Goal: Register for event/course: Register for event/course

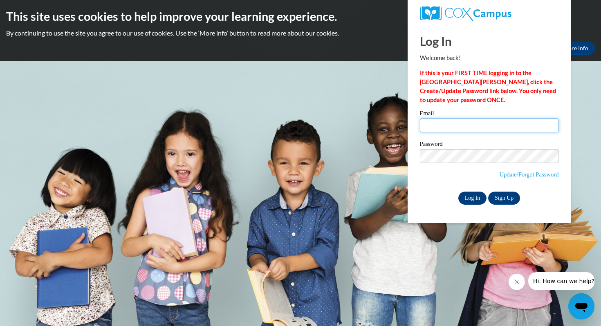
type input "920147356@student.ccga.edu"
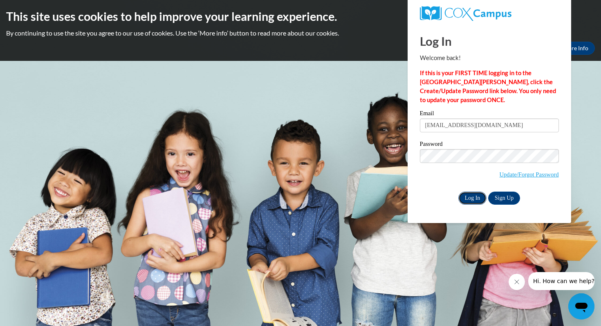
click at [470, 197] on input "Log In" at bounding box center [473, 198] width 29 height 13
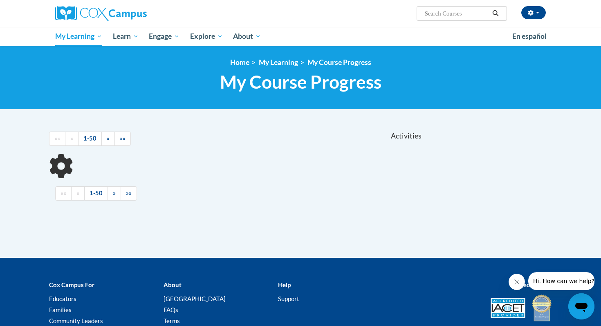
scroll to position [61, 0]
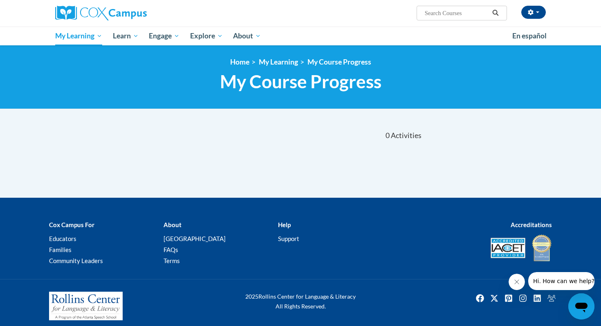
click at [438, 14] on input "Search..." at bounding box center [456, 13] width 65 height 10
click at [455, 18] on span "Search Search..." at bounding box center [462, 13] width 90 height 15
paste input "GaDOE Dyslexia Video Series"
type input "GaDOE Dyslexia Video Series"
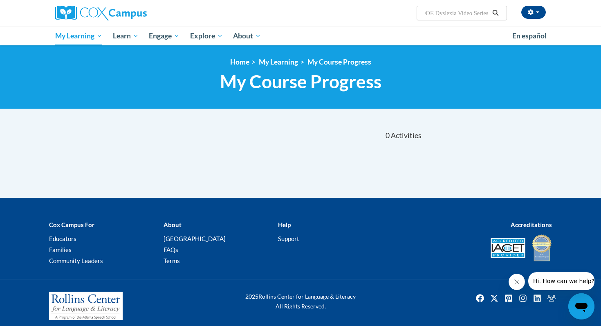
scroll to position [0, 0]
click at [498, 12] on icon "Search" at bounding box center [495, 13] width 7 height 6
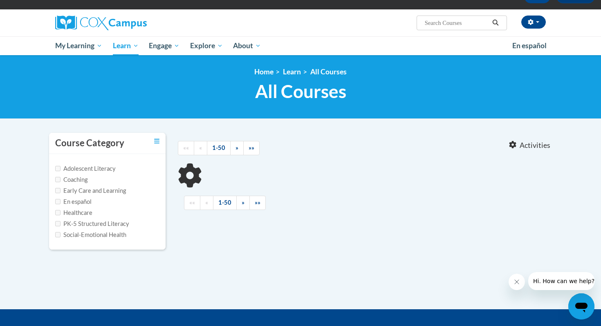
type input "GaDOE Dyslexia Video Series"
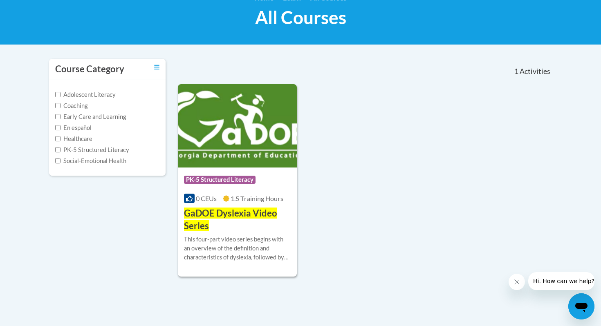
scroll to position [127, 0]
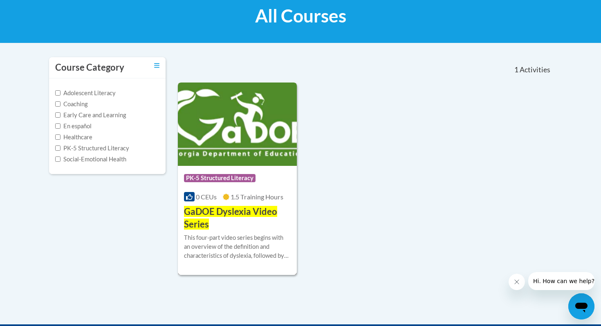
click at [268, 155] on img at bounding box center [237, 124] width 119 height 83
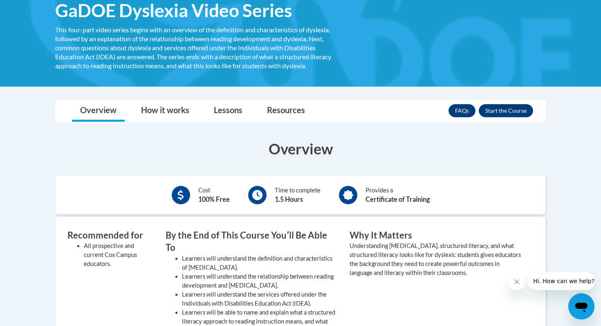
scroll to position [127, 0]
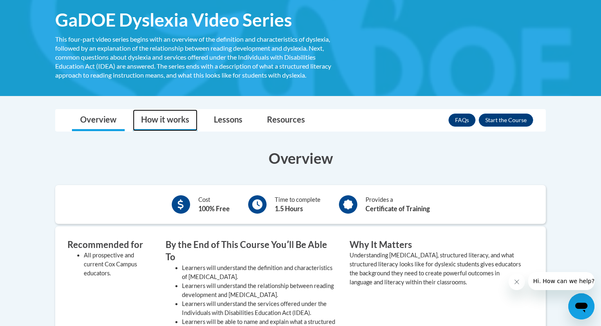
click at [157, 118] on link "How it works" at bounding box center [165, 121] width 65 height 22
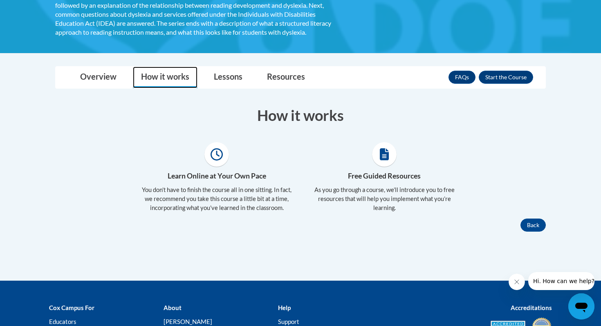
scroll to position [169, 0]
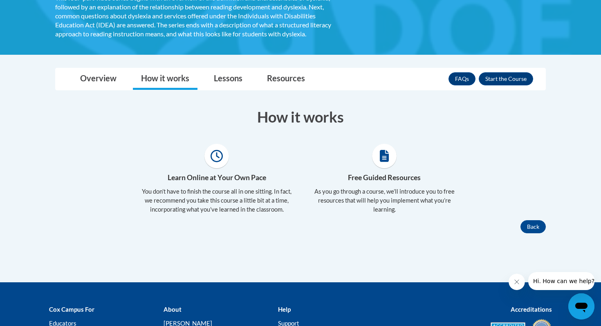
click at [233, 90] on div "Toggle navigation Overview How it works Lessons Resources FAQs Enroll Overview …" at bounding box center [300, 150] width 503 height 165
click at [232, 83] on link "Lessons" at bounding box center [228, 79] width 45 height 22
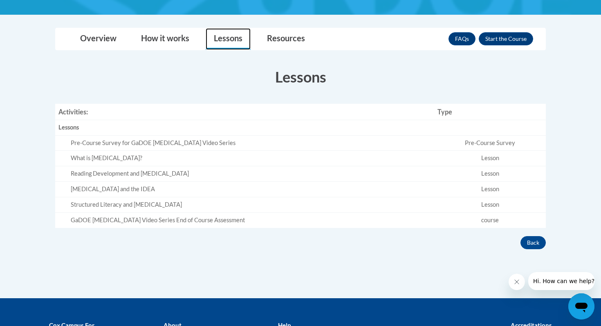
scroll to position [209, 0]
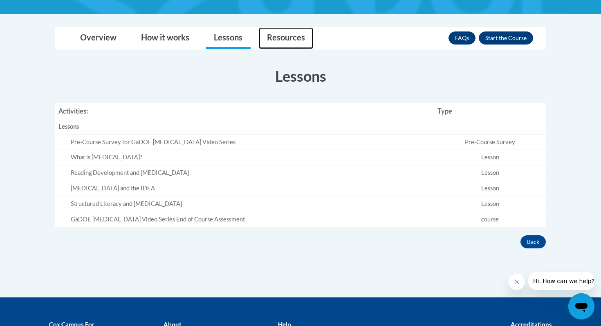
click at [288, 35] on link "Resources" at bounding box center [286, 38] width 54 height 22
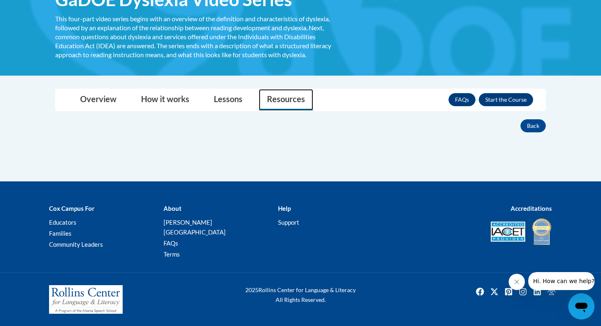
scroll to position [137, 0]
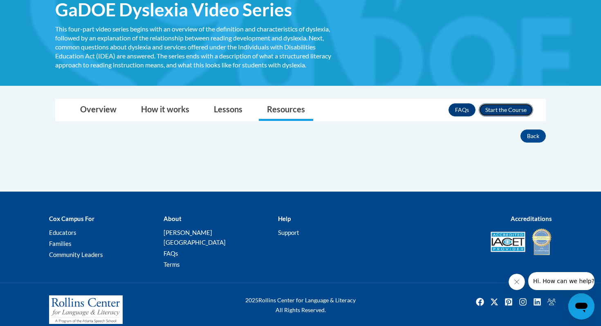
click at [513, 113] on button "Enroll" at bounding box center [506, 109] width 54 height 13
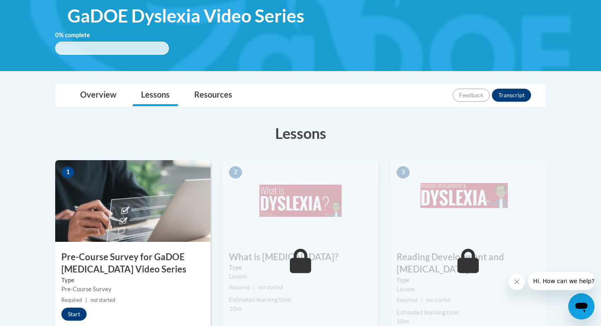
scroll to position [131, 0]
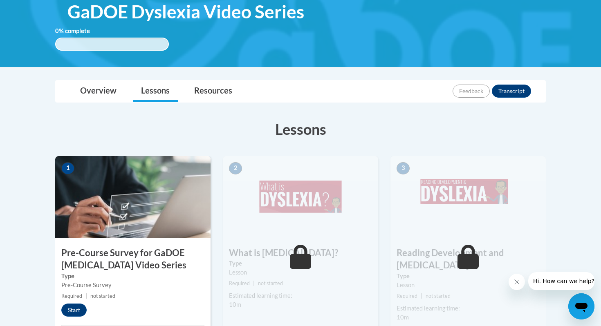
click at [151, 227] on img at bounding box center [132, 197] width 155 height 82
click at [73, 310] on button "Start" at bounding box center [73, 310] width 25 height 13
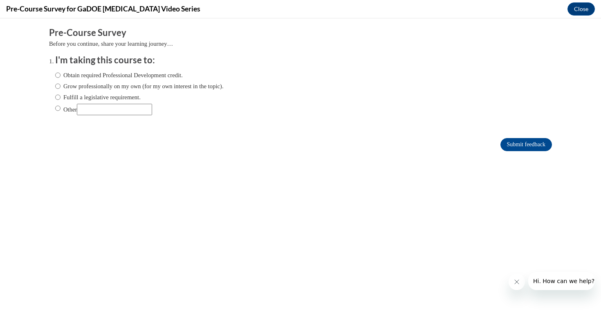
scroll to position [0, 0]
click at [60, 76] on input "Obtain required Professional Development credit." at bounding box center [57, 75] width 5 height 9
radio input "true"
click at [512, 143] on input "Submit feedback" at bounding box center [527, 144] width 52 height 13
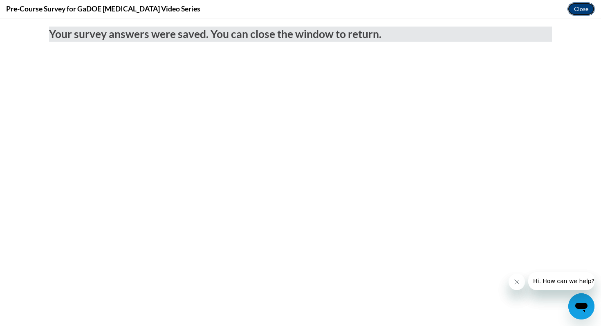
click at [583, 12] on button "Close" at bounding box center [581, 8] width 27 height 13
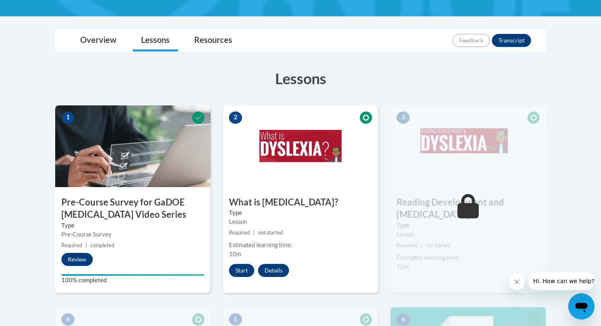
scroll to position [193, 0]
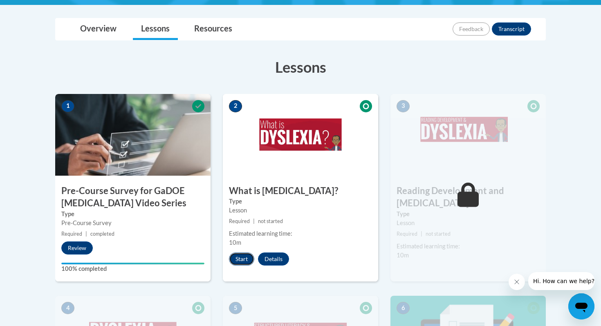
click at [239, 258] on button "Start" at bounding box center [241, 259] width 25 height 13
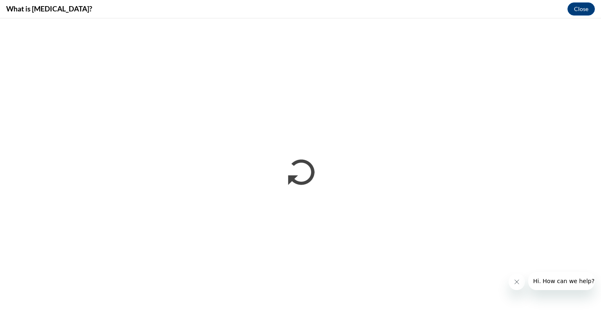
scroll to position [0, 0]
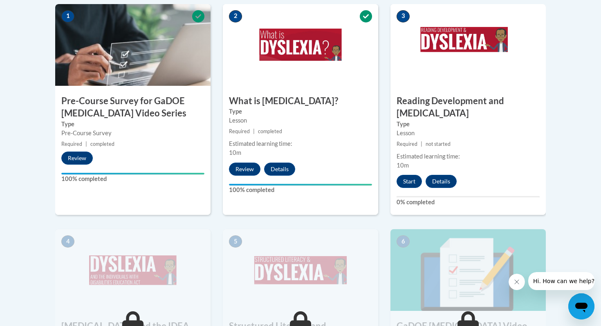
scroll to position [285, 0]
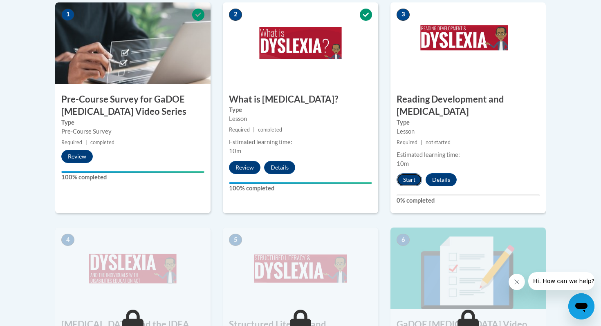
click at [411, 173] on button "Start" at bounding box center [409, 179] width 25 height 13
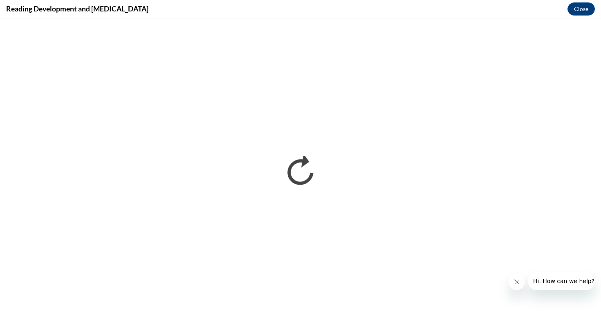
scroll to position [0, 0]
click at [514, 283] on icon "Close message from company" at bounding box center [517, 282] width 7 height 7
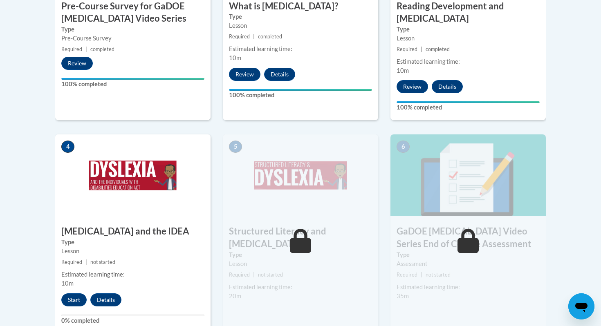
scroll to position [393, 0]
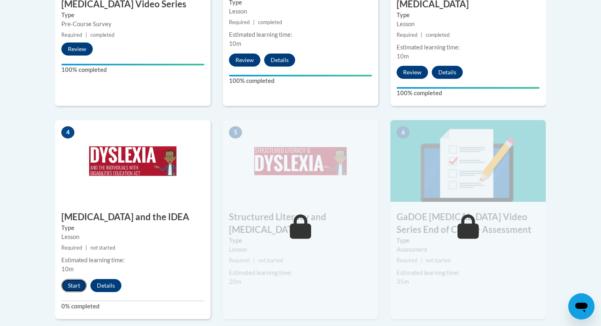
click at [79, 279] on button "Start" at bounding box center [73, 285] width 25 height 13
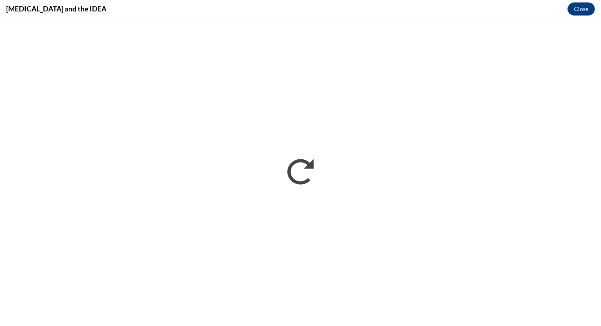
scroll to position [0, 0]
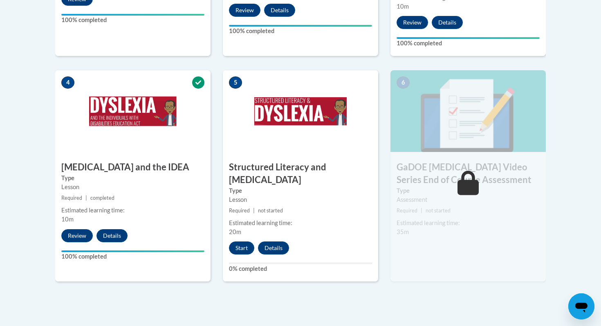
scroll to position [444, 0]
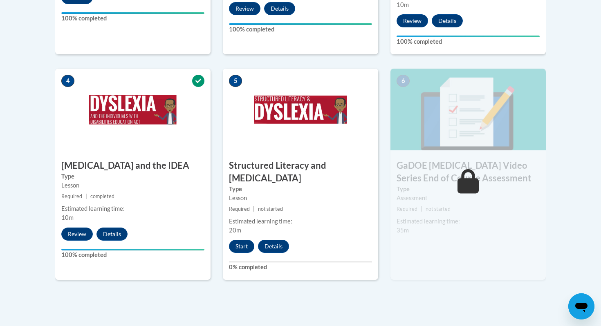
click at [294, 185] on label "Type" at bounding box center [300, 189] width 143 height 9
click at [242, 240] on button "Start" at bounding box center [241, 246] width 25 height 13
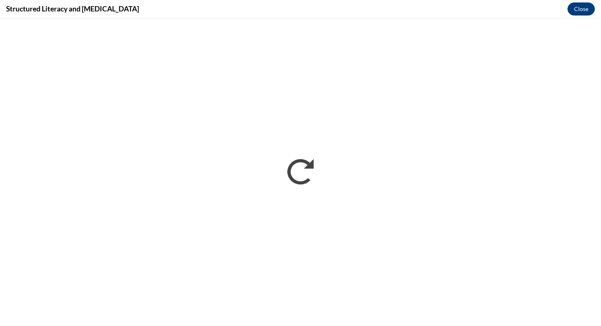
scroll to position [0, 0]
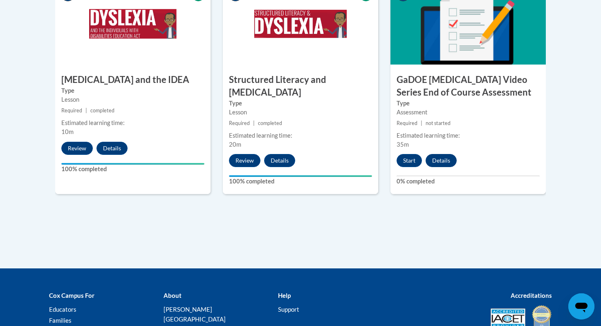
scroll to position [567, 0]
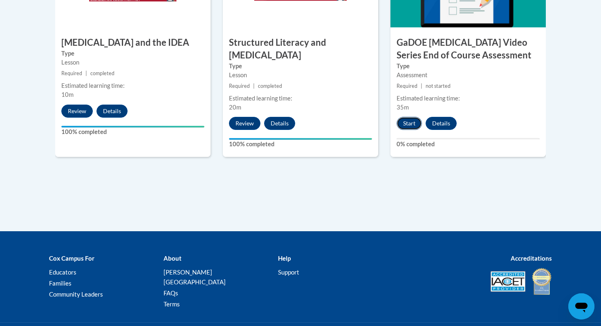
click at [406, 117] on button "Start" at bounding box center [409, 123] width 25 height 13
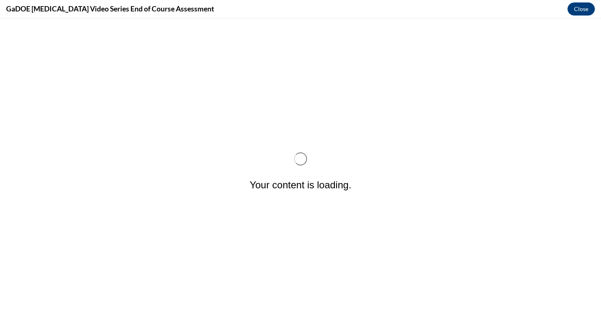
scroll to position [0, 0]
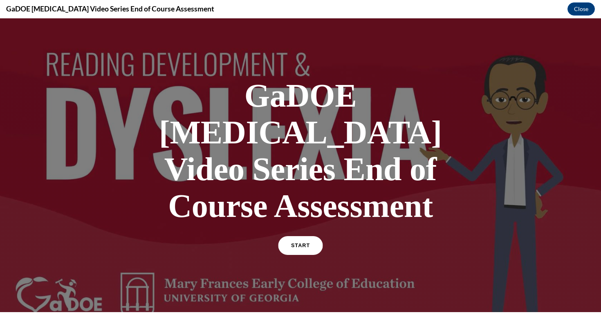
click at [303, 236] on link "START" at bounding box center [300, 245] width 45 height 19
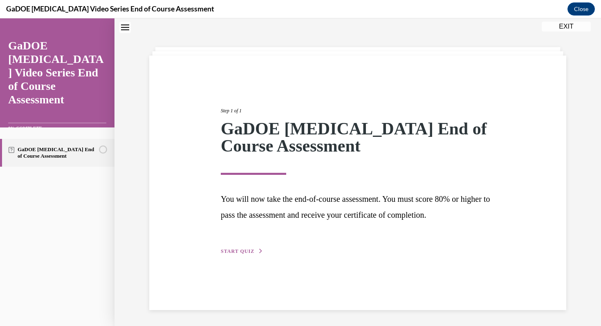
scroll to position [26, 0]
click at [256, 250] on button "START QUIZ" at bounding box center [242, 250] width 43 height 7
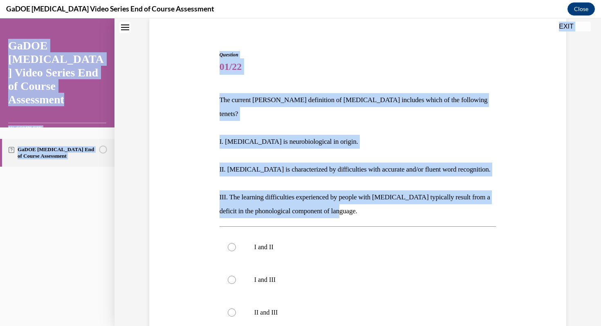
scroll to position [21, 0]
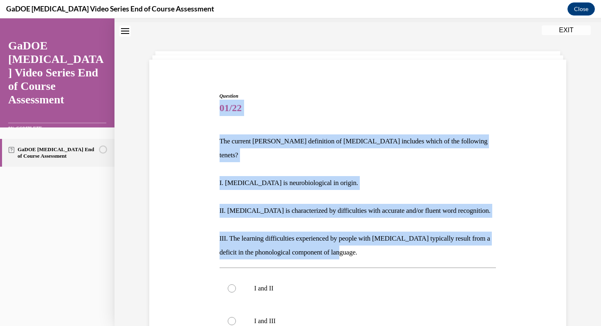
drag, startPoint x: 394, startPoint y: 145, endPoint x: 218, endPoint y: 102, distance: 181.5
click at [218, 102] on div "Question 01/22 The current IDA definition of dyslexia includes which of the fol…" at bounding box center [358, 292] width 281 height 425
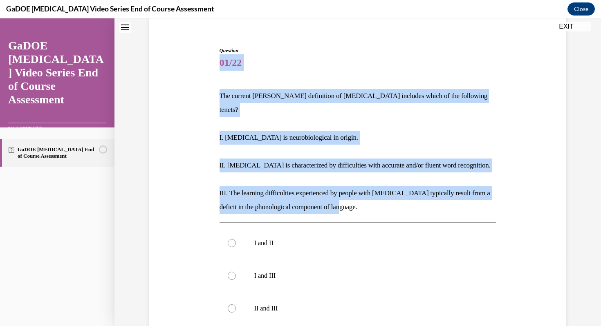
scroll to position [67, 0]
copy div "01/22 The current IDA definition of dyslexia includes which of the following te…"
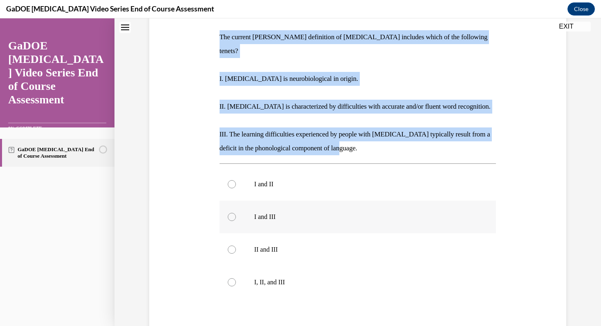
scroll to position [146, 0]
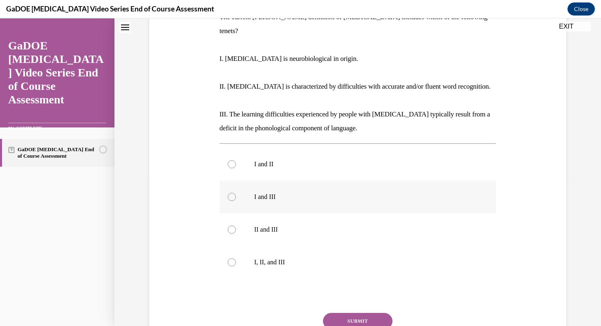
click at [253, 253] on label "I, II, and III" at bounding box center [358, 262] width 277 height 33
click at [236, 259] on input "I, II, and III" at bounding box center [232, 263] width 8 height 8
radio input "true"
click at [347, 313] on button "SUBMIT" at bounding box center [358, 321] width 70 height 16
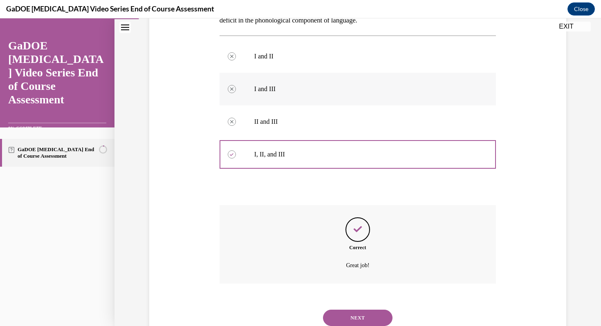
scroll to position [247, 0]
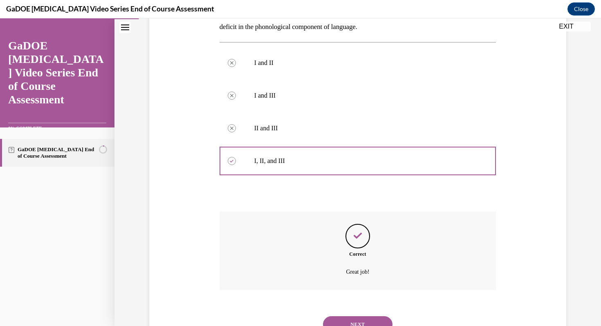
click at [366, 317] on button "NEXT" at bounding box center [358, 325] width 70 height 16
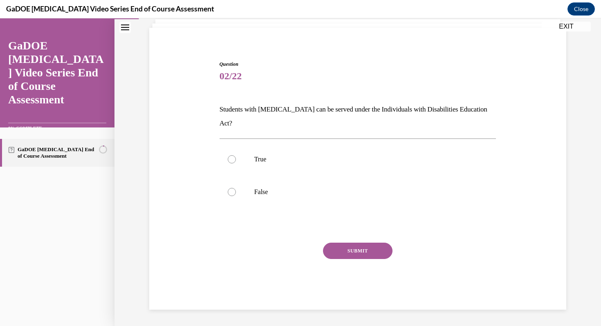
scroll to position [39, 0]
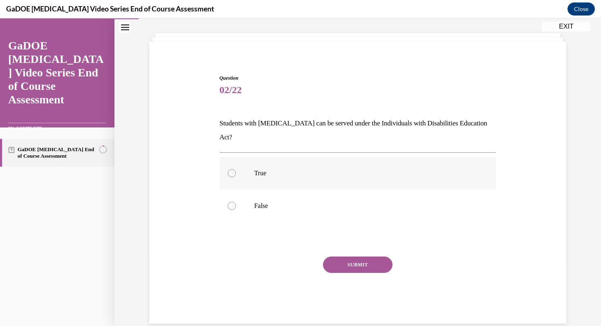
click at [263, 164] on label "True" at bounding box center [358, 173] width 277 height 33
click at [236, 169] on input "True" at bounding box center [232, 173] width 8 height 8
radio input "true"
click at [353, 257] on button "SUBMIT" at bounding box center [358, 265] width 70 height 16
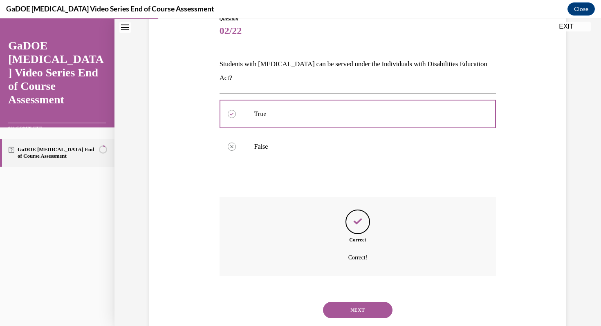
scroll to position [106, 0]
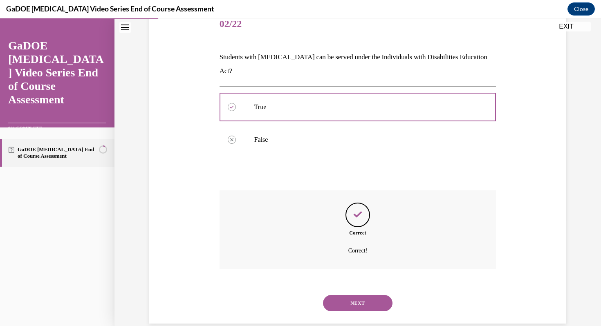
click at [364, 295] on button "NEXT" at bounding box center [358, 303] width 70 height 16
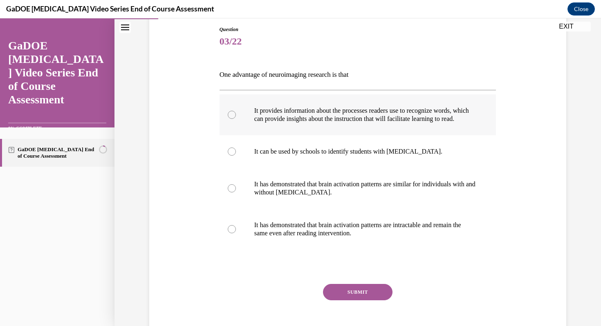
scroll to position [92, 0]
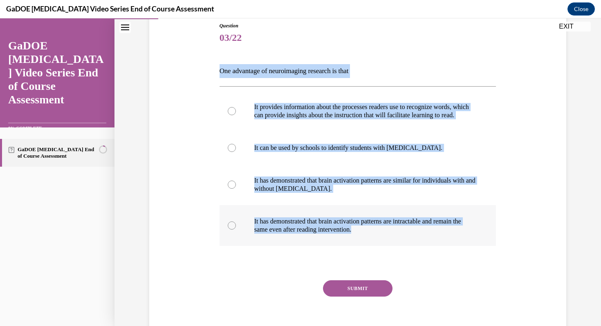
drag, startPoint x: 212, startPoint y: 75, endPoint x: 383, endPoint y: 241, distance: 238.6
click at [391, 241] on div "Question 03/22 One advantage of neuroimaging research is that It provides infor…" at bounding box center [357, 173] width 421 height 350
copy div "One advantage of neuroimaging research is that It provides information about th…"
click at [256, 130] on label "It provides information about the processes readers use to recognize words, whi…" at bounding box center [358, 111] width 277 height 41
click at [236, 115] on input "It provides information about the processes readers use to recognize words, whi…" at bounding box center [232, 111] width 8 height 8
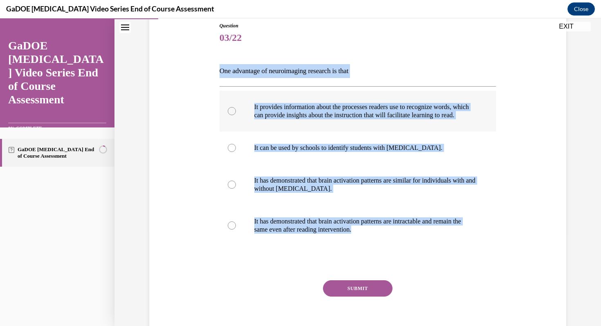
radio input "true"
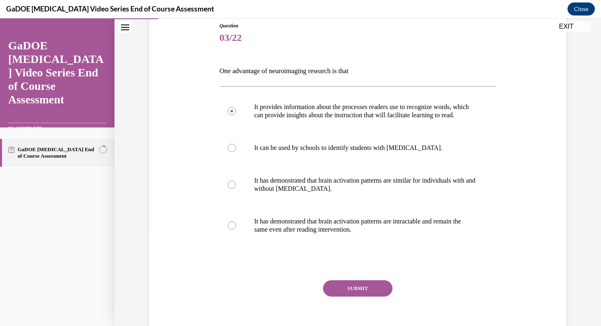
click at [367, 294] on button "SUBMIT" at bounding box center [358, 289] width 70 height 16
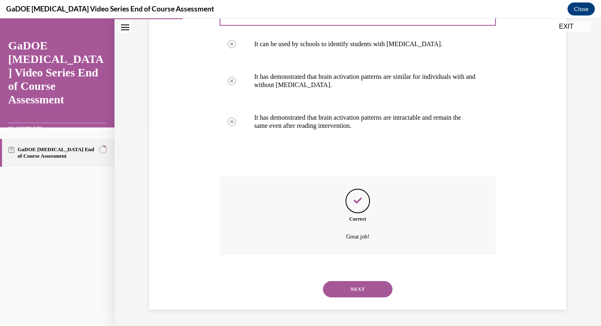
scroll to position [204, 0]
click at [365, 294] on button "NEXT" at bounding box center [358, 289] width 70 height 16
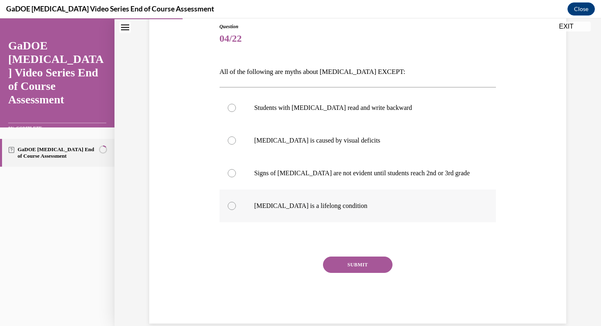
click at [371, 210] on p "Dyslexia is a lifelong condition" at bounding box center [365, 206] width 222 height 8
click at [236, 210] on input "Dyslexia is a lifelong condition" at bounding box center [232, 206] width 8 height 8
radio input "true"
click at [378, 270] on button "SUBMIT" at bounding box center [358, 265] width 70 height 16
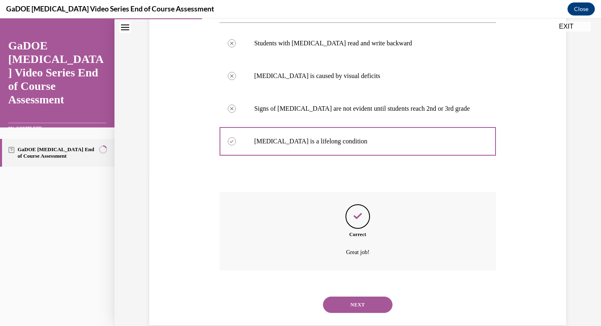
scroll to position [171, 0]
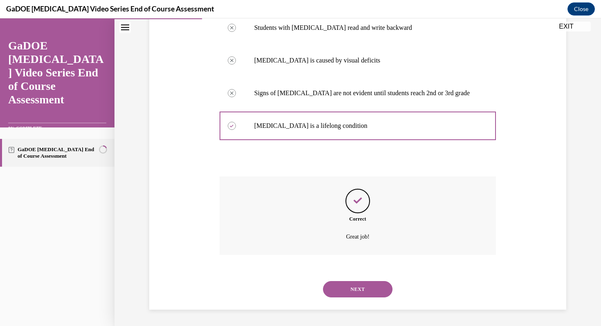
click at [374, 290] on button "NEXT" at bounding box center [358, 289] width 70 height 16
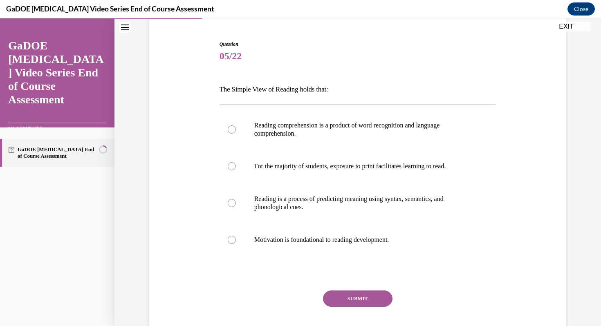
scroll to position [74, 0]
drag, startPoint x: 202, startPoint y: 85, endPoint x: 428, endPoint y: 246, distance: 277.8
click at [428, 246] on div "Question 05/22 The Simple View of Reading holds that: Reading comprehension is …" at bounding box center [357, 187] width 421 height 342
copy div "The Simple View of Reading holds that: Reading comprehension is a product of wo…"
click at [337, 130] on p "Reading comprehension is a product of word recognition and language comprehensi…" at bounding box center [365, 129] width 222 height 16
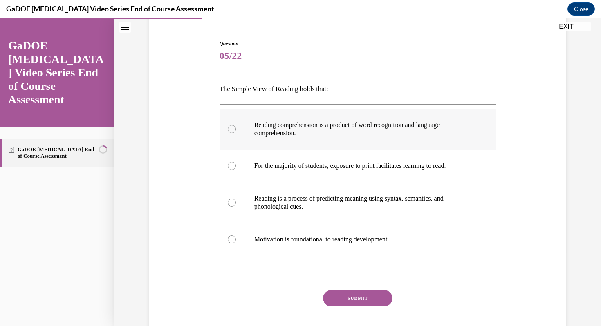
click at [236, 130] on input "Reading comprehension is a product of word recognition and language comprehensi…" at bounding box center [232, 129] width 8 height 8
radio input "true"
click at [364, 295] on button "SUBMIT" at bounding box center [358, 298] width 70 height 16
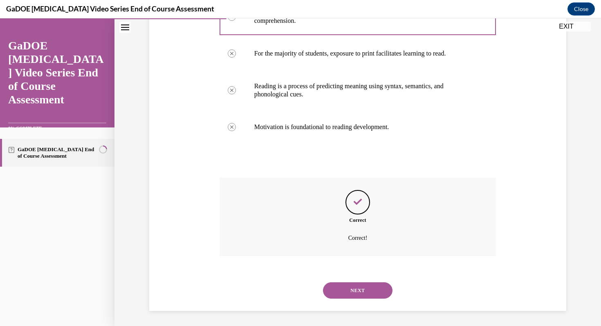
scroll to position [187, 0]
click at [365, 282] on button "NEXT" at bounding box center [358, 289] width 70 height 16
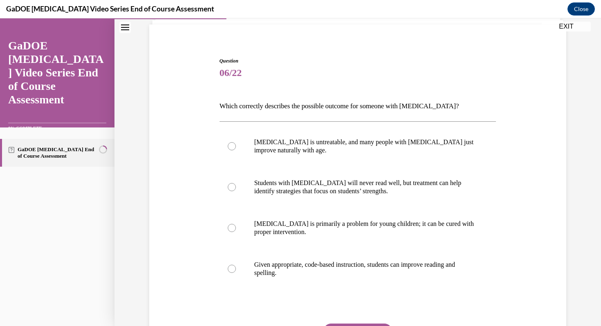
scroll to position [78, 0]
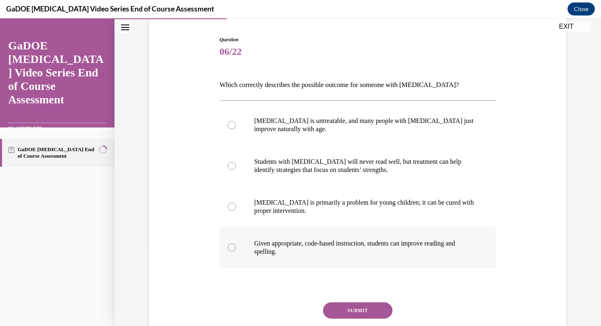
click at [444, 252] on p "Given appropriate, code-based instruction, students can improve reading and spe…" at bounding box center [365, 248] width 222 height 16
click at [236, 252] on input "Given appropriate, code-based instruction, students can improve reading and spe…" at bounding box center [232, 248] width 8 height 8
radio input "true"
click at [369, 313] on button "SUBMIT" at bounding box center [358, 311] width 70 height 16
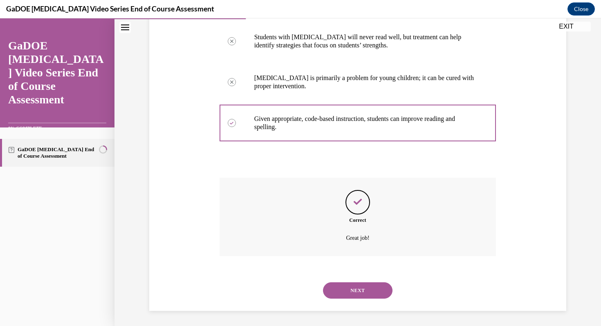
scroll to position [204, 0]
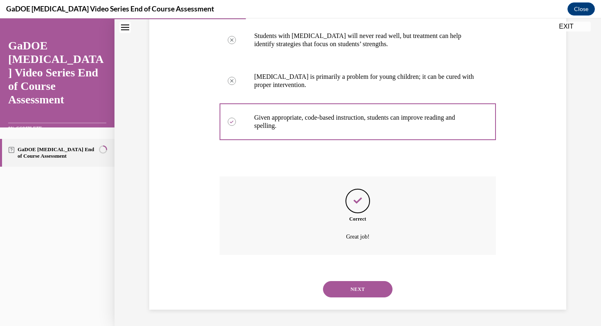
click at [362, 288] on button "NEXT" at bounding box center [358, 289] width 70 height 16
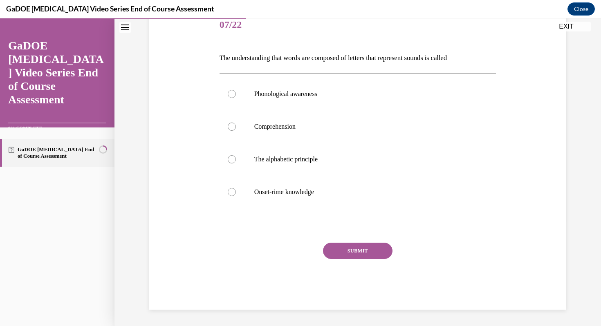
scroll to position [91, 0]
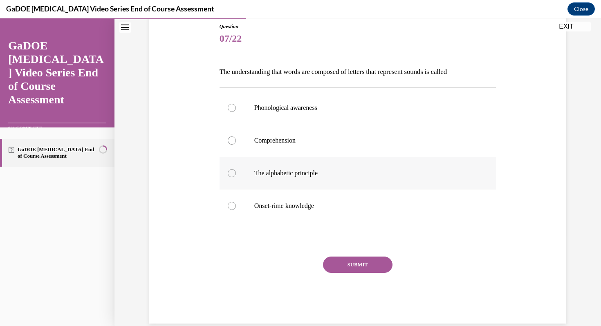
click at [322, 185] on label "The alphabetic principle" at bounding box center [358, 173] width 277 height 33
click at [236, 178] on input "The alphabetic principle" at bounding box center [232, 173] width 8 height 8
radio input "true"
click at [357, 263] on button "SUBMIT" at bounding box center [358, 265] width 70 height 16
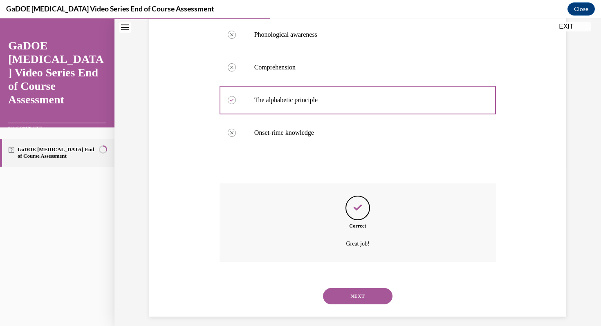
scroll to position [171, 0]
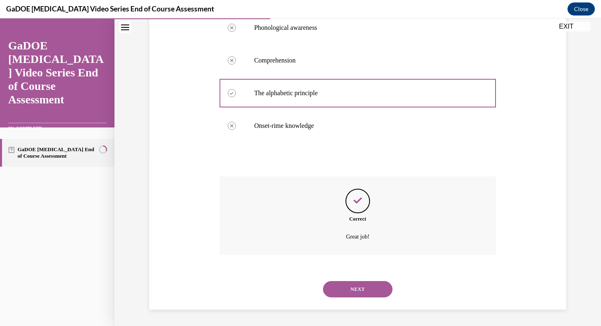
click at [363, 299] on div "NEXT" at bounding box center [358, 289] width 277 height 33
click at [373, 282] on button "NEXT" at bounding box center [358, 289] width 70 height 16
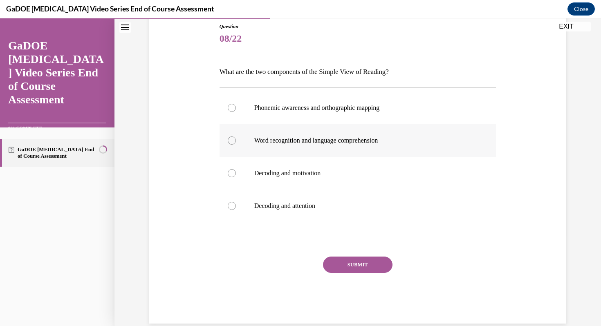
click at [279, 148] on label "Word recognition and language comprehension" at bounding box center [358, 140] width 277 height 33
click at [236, 145] on input "Word recognition and language comprehension" at bounding box center [232, 141] width 8 height 8
radio input "true"
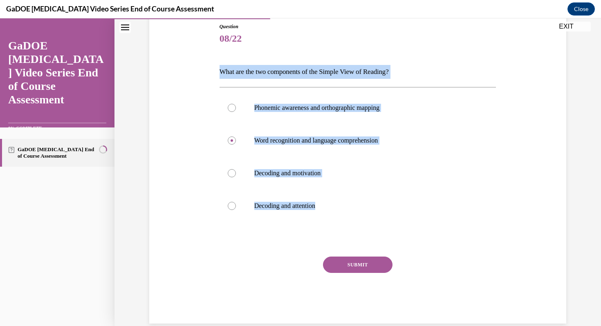
drag, startPoint x: 347, startPoint y: 213, endPoint x: 215, endPoint y: 71, distance: 193.6
click at [215, 70] on div "Question 08/22 What are the two components of the Simple View of Reading? Phone…" at bounding box center [357, 161] width 421 height 326
copy div "What are the two components of the Simple View of Reading? Phonemic awareness a…"
click at [366, 260] on button "SUBMIT" at bounding box center [358, 265] width 70 height 16
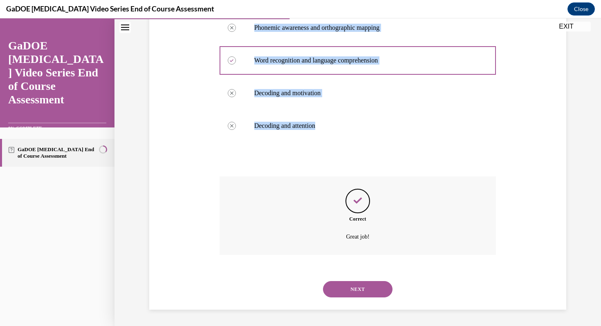
click at [364, 284] on button "NEXT" at bounding box center [358, 289] width 70 height 16
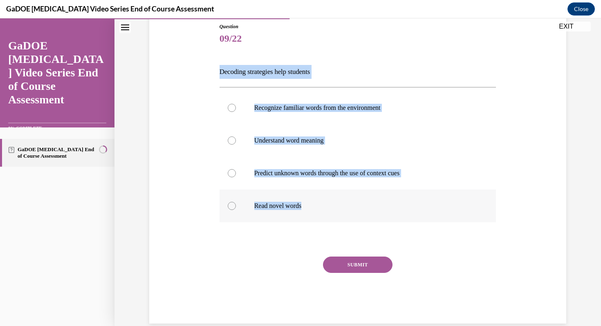
drag, startPoint x: 205, startPoint y: 65, endPoint x: 319, endPoint y: 205, distance: 179.7
click at [319, 205] on div "Question 09/22 Decoding strategies help students Recognize familiar words from …" at bounding box center [357, 161] width 421 height 326
copy div "Decoding strategies help students Recognize familiar words from the environment…"
click at [374, 150] on label "Understand word meaning" at bounding box center [358, 140] width 277 height 33
click at [236, 145] on input "Understand word meaning" at bounding box center [232, 141] width 8 height 8
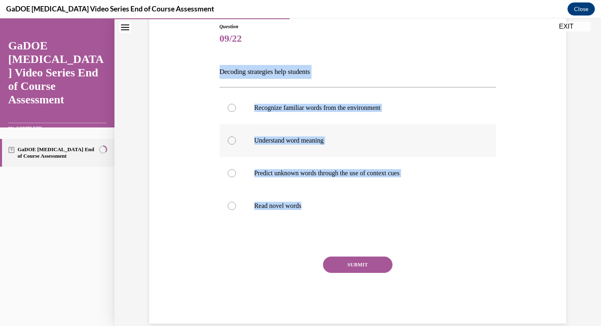
radio input "true"
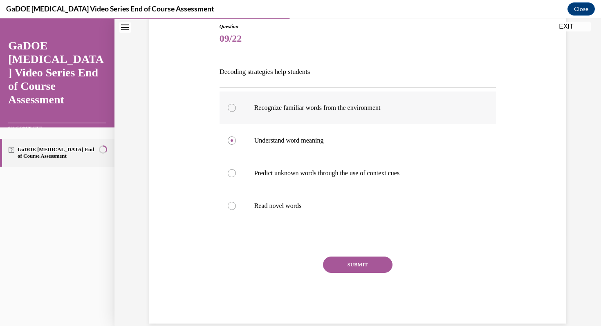
click at [328, 123] on label "Recognize familiar words from the environment" at bounding box center [358, 108] width 277 height 33
click at [236, 112] on input "Recognize familiar words from the environment" at bounding box center [232, 108] width 8 height 8
radio input "true"
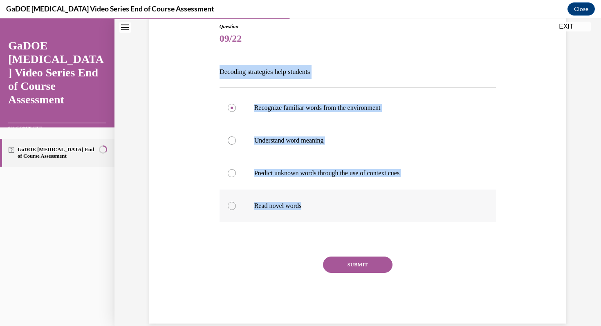
drag, startPoint x: 217, startPoint y: 75, endPoint x: 316, endPoint y: 217, distance: 173.4
click at [317, 218] on div "Question 09/22 Decoding strategies help students Recognize familiar words from …" at bounding box center [357, 161] width 421 height 326
copy div "Decoding strategies help students Recognize familiar words from the environment…"
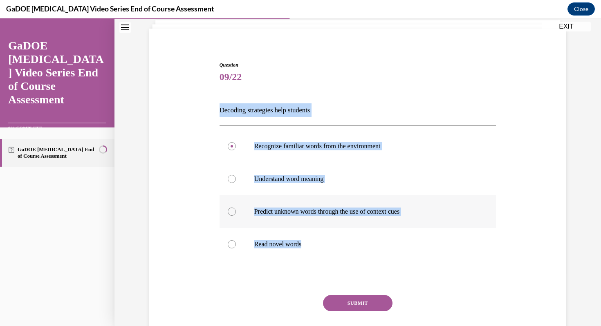
scroll to position [53, 0]
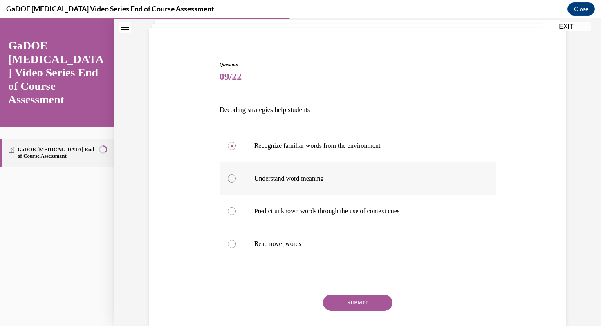
click at [272, 175] on p "Understand word meaning" at bounding box center [365, 179] width 222 height 8
click at [236, 175] on input "Understand word meaning" at bounding box center [232, 179] width 8 height 8
radio input "true"
click at [304, 239] on label "Read novel words" at bounding box center [358, 244] width 277 height 33
click at [236, 240] on input "Read novel words" at bounding box center [232, 244] width 8 height 8
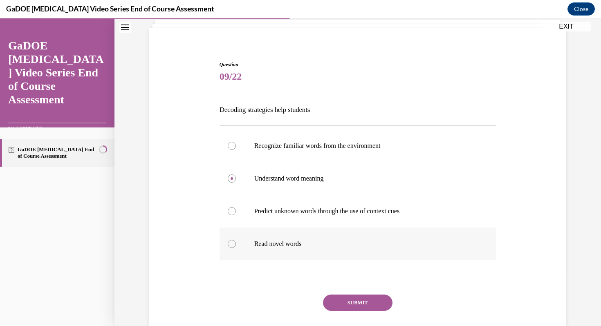
radio input "true"
click at [351, 307] on button "SUBMIT" at bounding box center [358, 303] width 70 height 16
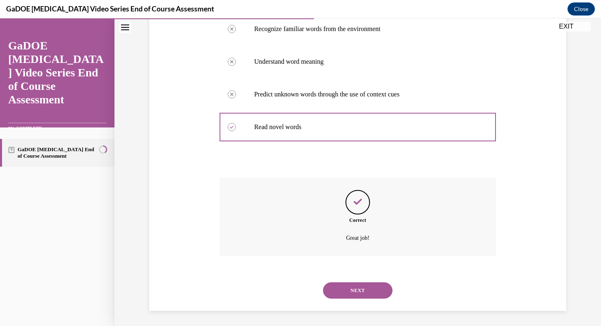
scroll to position [171, 0]
click at [359, 294] on button "NEXT" at bounding box center [358, 289] width 70 height 16
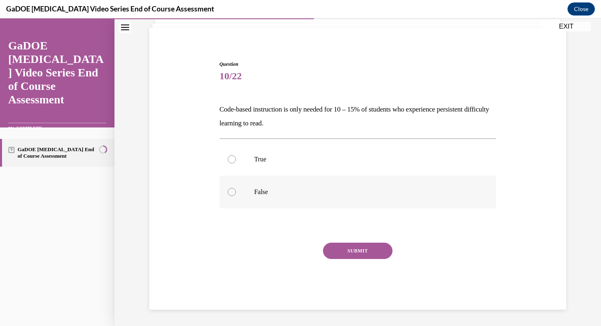
click at [229, 191] on div at bounding box center [232, 192] width 8 height 8
click at [229, 191] on input "False" at bounding box center [232, 192] width 8 height 8
radio input "true"
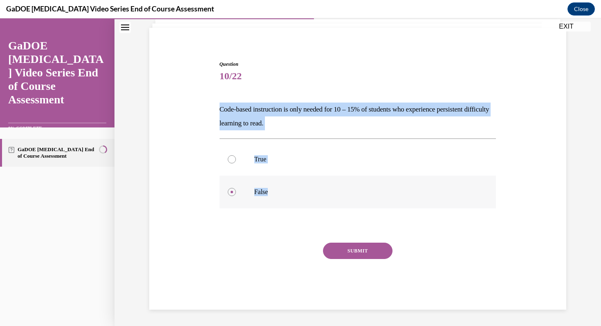
drag, startPoint x: 211, startPoint y: 108, endPoint x: 286, endPoint y: 191, distance: 112.4
click at [286, 191] on div "Question 10/22 Code-based instruction is only needed for 10 – 15% of students w…" at bounding box center [357, 173] width 421 height 274
copy div "Code-based instruction is only needed for 10 – 15% of students who experience p…"
click at [346, 247] on button "SUBMIT" at bounding box center [358, 251] width 70 height 16
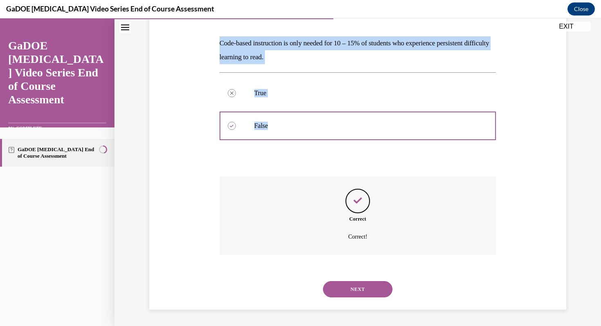
click at [371, 281] on button "NEXT" at bounding box center [358, 289] width 70 height 16
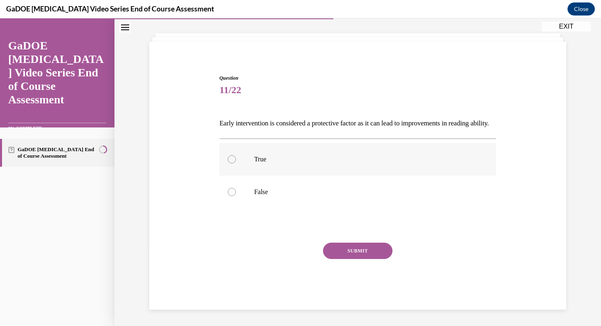
click at [239, 172] on label "True" at bounding box center [358, 159] width 277 height 33
click at [236, 164] on input "True" at bounding box center [232, 159] width 8 height 8
radio input "true"
click at [353, 252] on button "SUBMIT" at bounding box center [358, 251] width 70 height 16
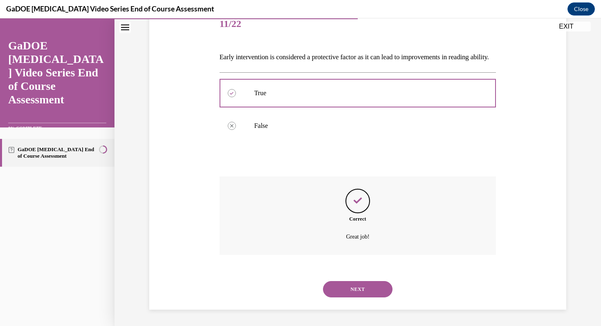
scroll to position [119, 0]
click at [358, 292] on button "NEXT" at bounding box center [358, 289] width 70 height 16
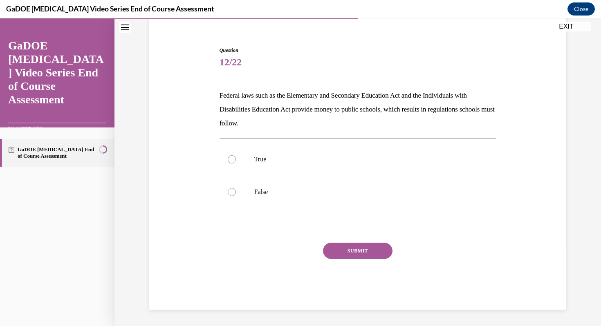
scroll to position [67, 0]
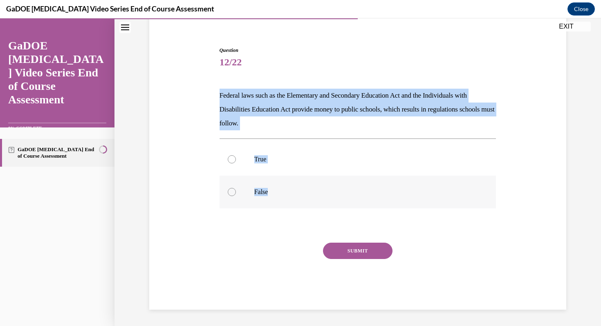
drag, startPoint x: 209, startPoint y: 98, endPoint x: 288, endPoint y: 188, distance: 119.1
click at [293, 189] on div "Question 12/22 Federal laws such as the Elementary and Secondary Education Act …" at bounding box center [357, 166] width 421 height 288
copy div "Federal laws such as the Elementary and Secondary Education Act and the Individ…"
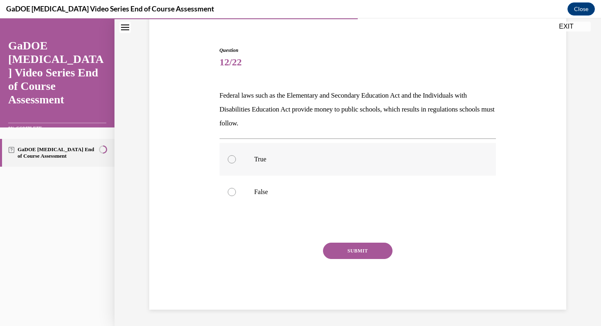
click at [250, 158] on label "True" at bounding box center [358, 159] width 277 height 33
click at [236, 158] on input "True" at bounding box center [232, 159] width 8 height 8
radio input "true"
click at [381, 255] on button "SUBMIT" at bounding box center [358, 251] width 70 height 16
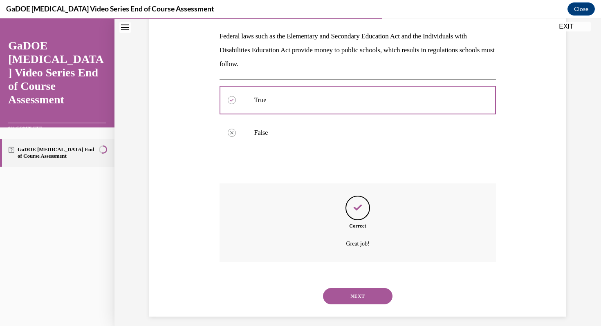
scroll to position [133, 0]
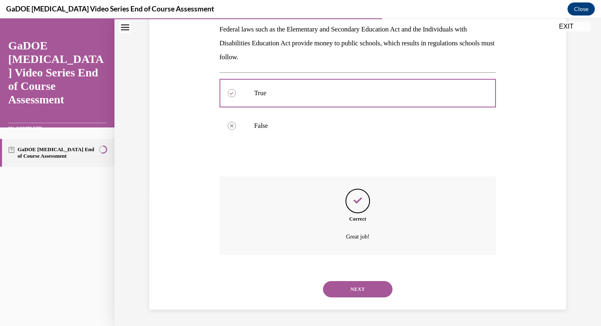
click at [383, 293] on button "NEXT" at bounding box center [358, 289] width 70 height 16
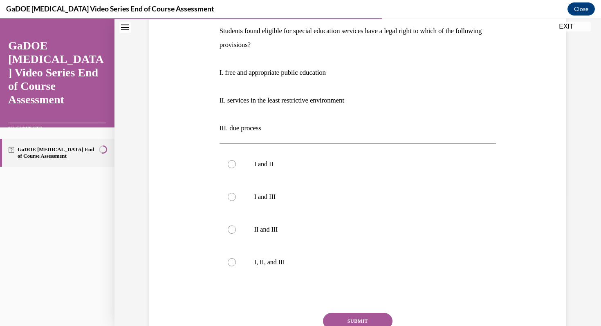
scroll to position [133, 0]
click at [286, 259] on p "I, II, and III" at bounding box center [365, 261] width 222 height 8
click at [236, 259] on input "I, II, and III" at bounding box center [232, 261] width 8 height 8
radio input "true"
click at [371, 322] on button "SUBMIT" at bounding box center [358, 320] width 70 height 16
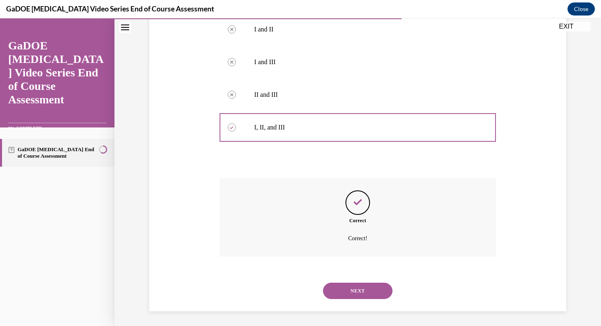
scroll to position [268, 0]
click at [366, 293] on button "NEXT" at bounding box center [358, 289] width 70 height 16
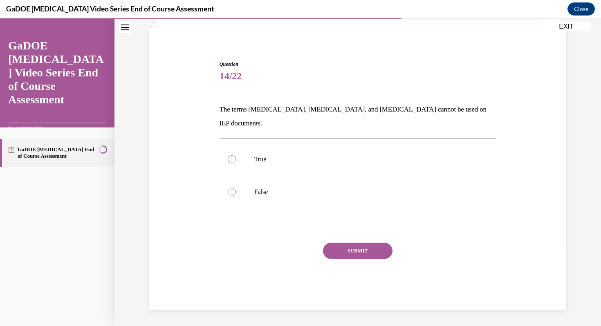
scroll to position [39, 0]
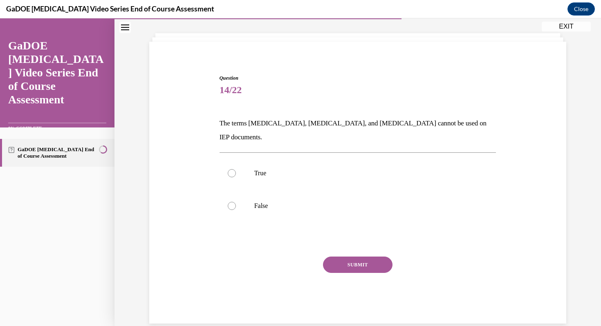
click at [264, 211] on div "True False" at bounding box center [358, 190] width 277 height 74
click at [264, 202] on p "False" at bounding box center [365, 206] width 222 height 8
click at [236, 202] on input "False" at bounding box center [232, 206] width 8 height 8
radio input "true"
click at [380, 258] on button "SUBMIT" at bounding box center [358, 265] width 70 height 16
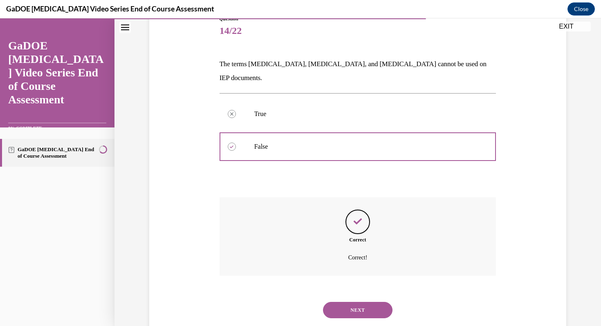
scroll to position [106, 0]
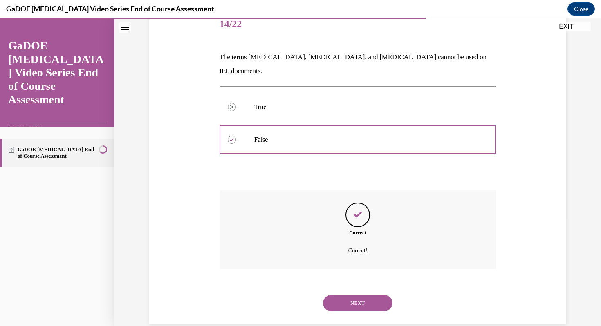
click at [372, 295] on button "NEXT" at bounding box center [358, 303] width 70 height 16
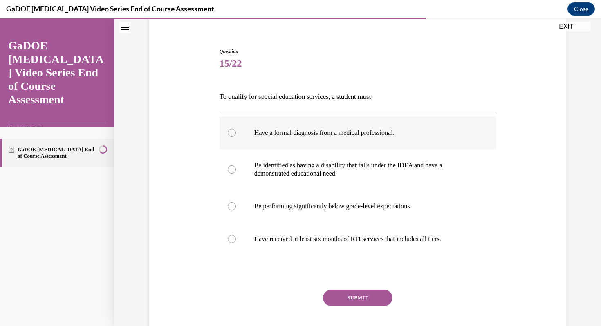
scroll to position [73, 0]
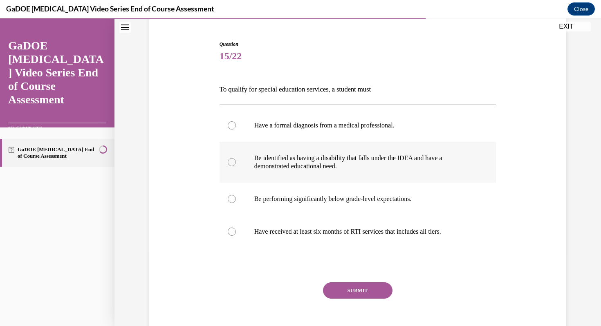
click at [469, 170] on label "Be identified as having a disability that falls under the IDEA and have a demon…" at bounding box center [358, 162] width 277 height 41
click at [236, 166] on input "Be identified as having a disability that falls under the IDEA and have a demon…" at bounding box center [232, 162] width 8 height 8
radio input "true"
click at [365, 290] on button "SUBMIT" at bounding box center [358, 291] width 70 height 16
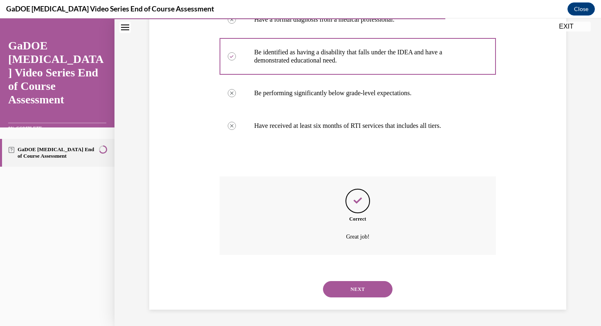
click at [367, 290] on button "NEXT" at bounding box center [358, 289] width 70 height 16
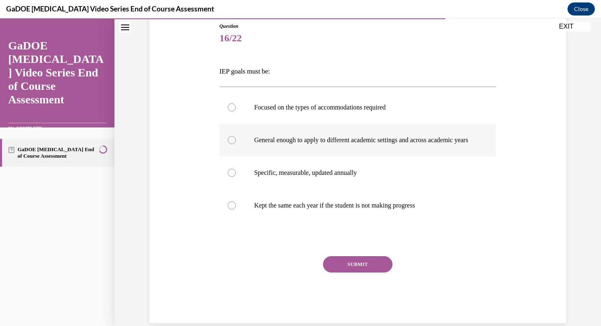
click at [363, 157] on label "General enough to apply to different academic settings and across academic years" at bounding box center [358, 140] width 277 height 33
click at [236, 144] on input "General enough to apply to different academic settings and across academic years" at bounding box center [232, 140] width 8 height 8
radio input "true"
click at [357, 177] on p "Specific, measurable, updated annually" at bounding box center [365, 173] width 222 height 8
click at [358, 272] on button "SUBMIT" at bounding box center [358, 264] width 70 height 16
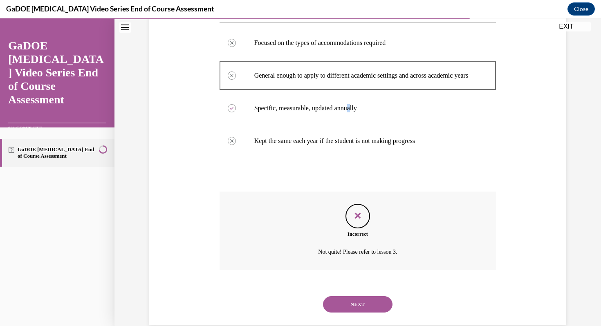
scroll to position [179, 0]
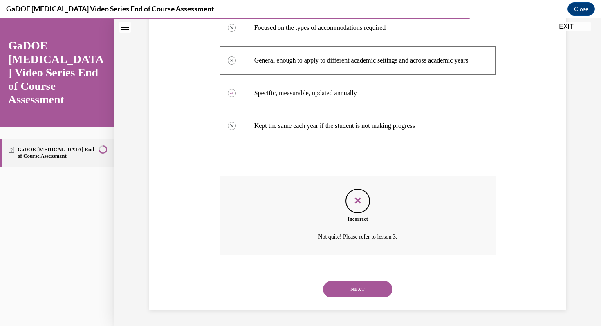
drag, startPoint x: 358, startPoint y: 272, endPoint x: 286, endPoint y: 156, distance: 136.1
click at [286, 156] on div "Question 16/22 IEP goals must be: Focused on the types of accommodations requir…" at bounding box center [358, 126] width 277 height 367
click at [348, 294] on button "NEXT" at bounding box center [358, 289] width 70 height 16
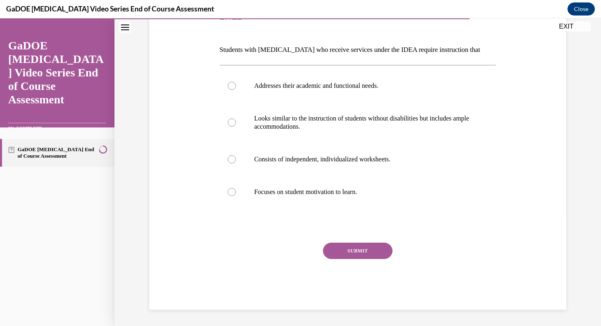
scroll to position [91, 0]
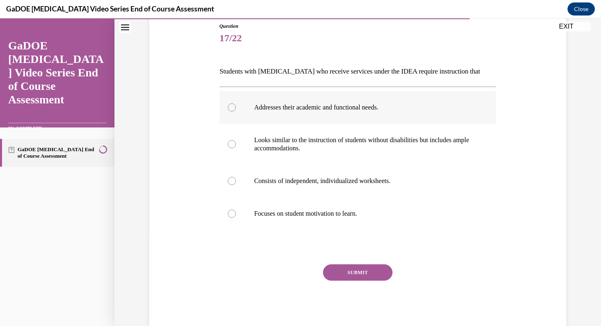
click at [400, 116] on label "Addresses their academic and functional needs." at bounding box center [358, 107] width 277 height 33
click at [236, 112] on input "Addresses their academic and functional needs." at bounding box center [232, 107] width 8 height 8
radio input "true"
click at [362, 274] on button "SUBMIT" at bounding box center [358, 273] width 70 height 16
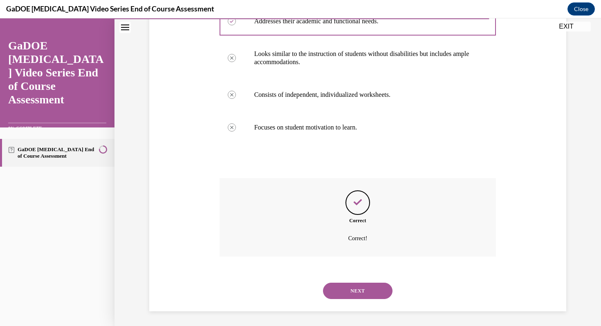
scroll to position [179, 0]
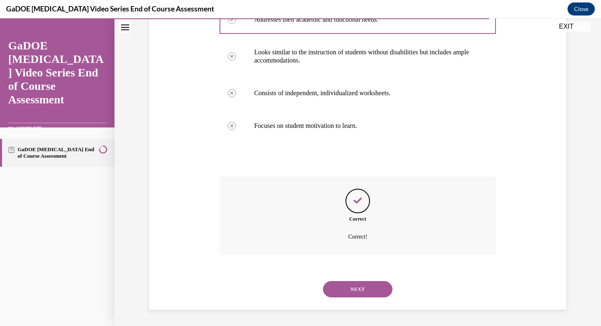
click at [367, 290] on button "NEXT" at bounding box center [358, 289] width 70 height 16
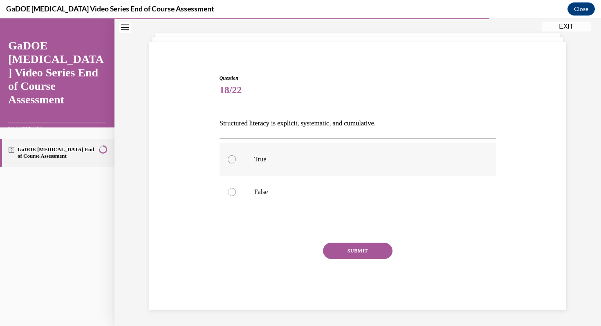
click at [318, 169] on label "True" at bounding box center [358, 159] width 277 height 33
click at [236, 164] on input "True" at bounding box center [232, 159] width 8 height 8
radio input "true"
click at [364, 246] on button "SUBMIT" at bounding box center [358, 251] width 70 height 16
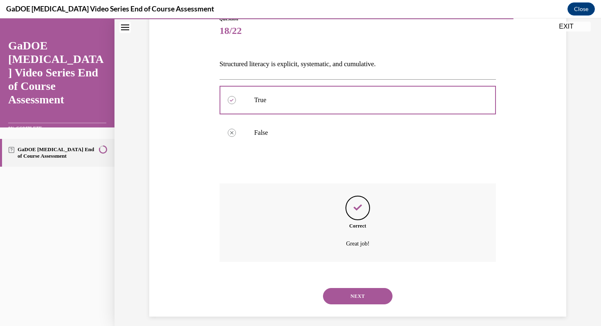
scroll to position [106, 0]
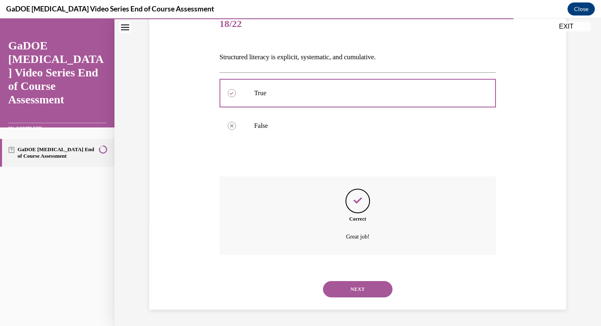
click at [360, 290] on button "NEXT" at bounding box center [358, 289] width 70 height 16
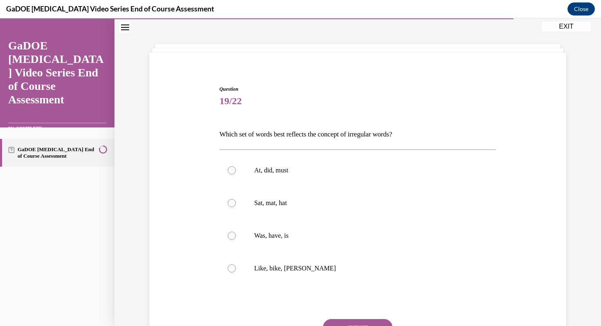
scroll to position [42, 0]
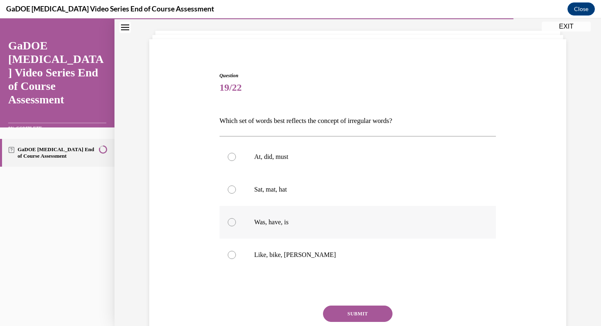
click at [304, 229] on label "Was, have, is" at bounding box center [358, 222] width 277 height 33
click at [236, 227] on input "Was, have, is" at bounding box center [232, 222] width 8 height 8
radio input "true"
click at [351, 314] on button "SUBMIT" at bounding box center [358, 314] width 70 height 16
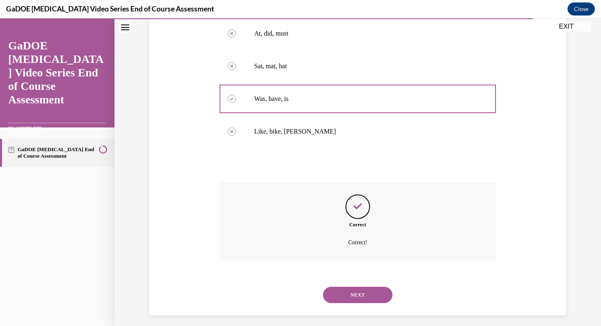
scroll to position [171, 0]
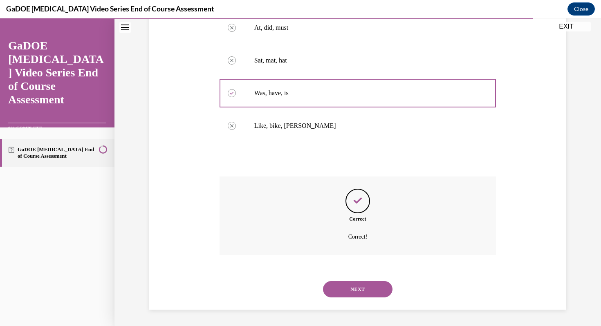
click at [371, 287] on button "NEXT" at bounding box center [358, 289] width 70 height 16
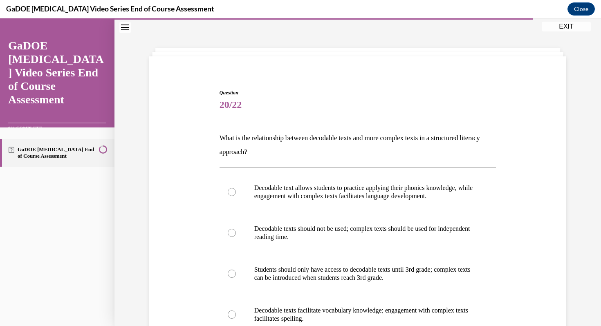
scroll to position [32, 0]
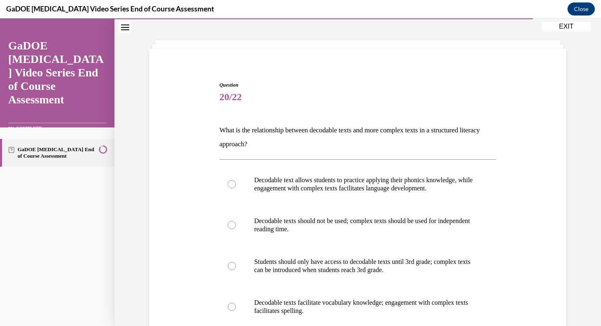
click at [505, 176] on div "Question 20/22 What is the relationship between decodable texts and more comple…" at bounding box center [357, 243] width 421 height 372
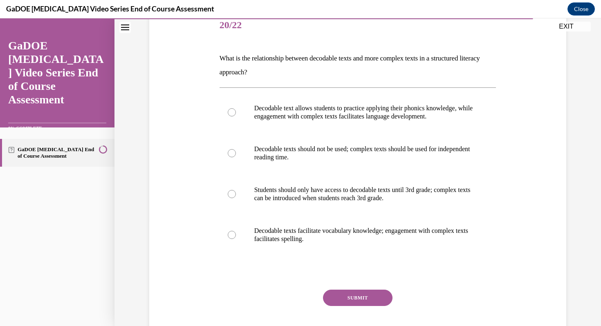
scroll to position [109, 0]
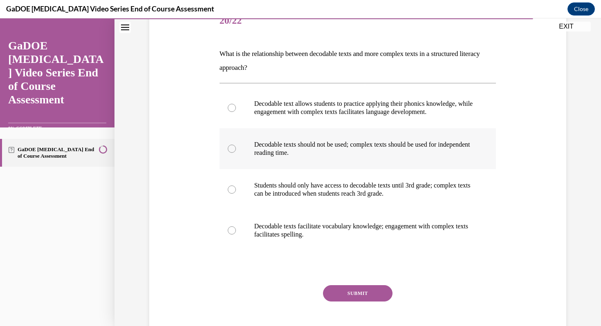
drag, startPoint x: 356, startPoint y: 234, endPoint x: 265, endPoint y: 135, distance: 134.3
click at [265, 135] on div "Decodable text allows students to practice applying their phonics knowledge, wh…" at bounding box center [358, 170] width 277 height 164
click at [259, 234] on p "Decodable texts facilitate vocabulary knowledge; engagement with complex texts …" at bounding box center [365, 231] width 222 height 16
click at [236, 234] on input "Decodable texts facilitate vocabulary knowledge; engagement with complex texts …" at bounding box center [232, 231] width 8 height 8
radio input "true"
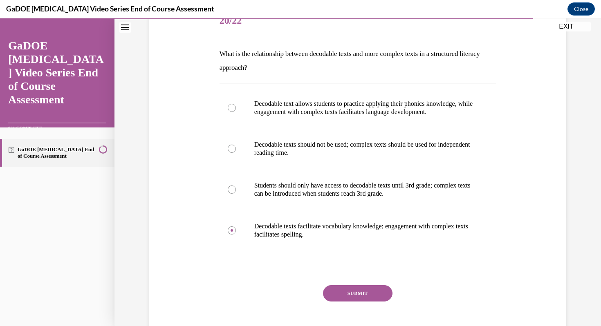
click at [376, 292] on button "SUBMIT" at bounding box center [358, 294] width 70 height 16
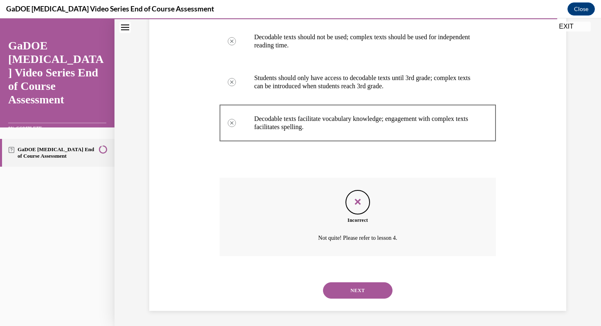
scroll to position [218, 0]
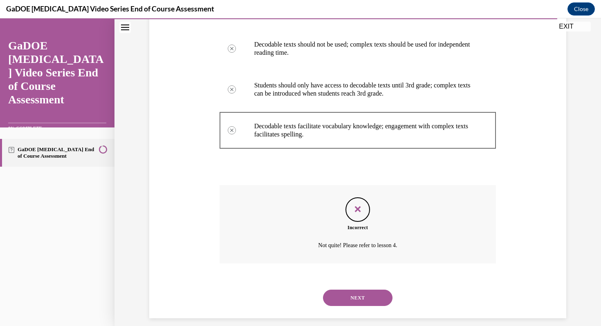
click at [376, 293] on button "NEXT" at bounding box center [358, 298] width 70 height 16
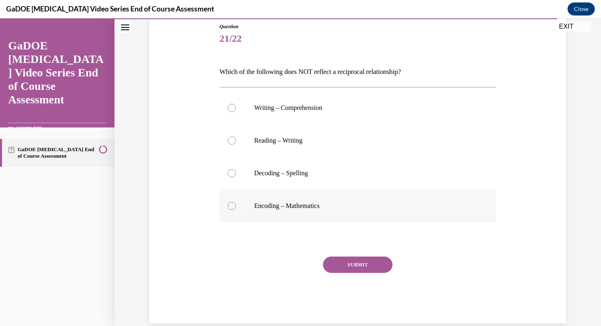
click at [328, 203] on p "Encoding – Mathematics" at bounding box center [365, 206] width 222 height 8
click at [236, 203] on input "Encoding – Mathematics" at bounding box center [232, 206] width 8 height 8
radio input "true"
click at [373, 268] on button "SUBMIT" at bounding box center [358, 265] width 70 height 16
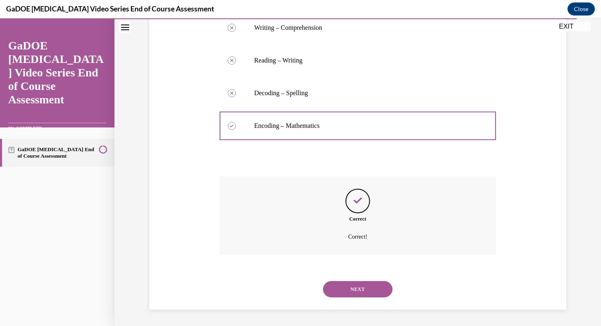
click at [380, 293] on button "NEXT" at bounding box center [358, 289] width 70 height 16
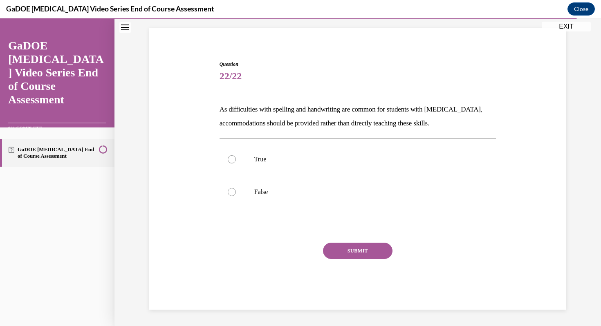
scroll to position [53, 0]
click at [377, 158] on p "True" at bounding box center [365, 159] width 222 height 8
click at [236, 158] on input "True" at bounding box center [232, 159] width 8 height 8
radio input "true"
click at [371, 250] on button "SUBMIT" at bounding box center [358, 251] width 70 height 16
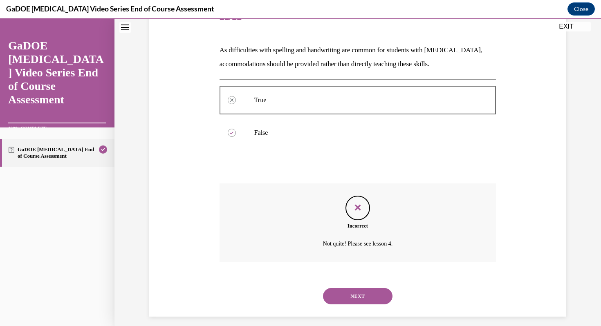
scroll to position [119, 0]
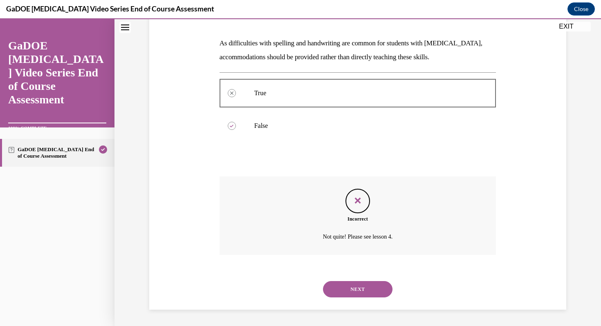
click at [376, 293] on button "NEXT" at bounding box center [358, 289] width 70 height 16
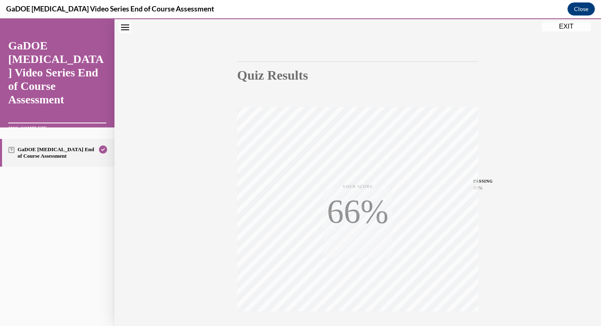
scroll to position [111, 0]
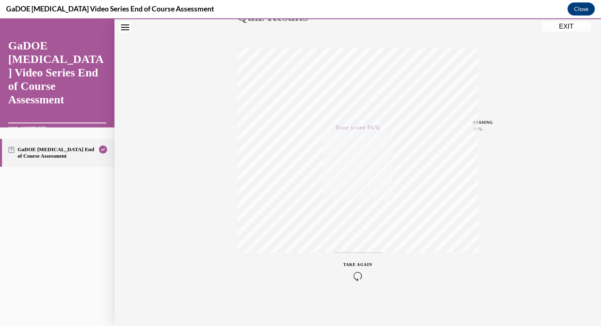
click at [357, 277] on icon "button" at bounding box center [358, 276] width 29 height 9
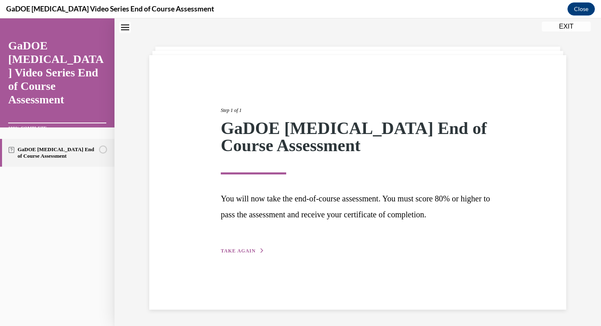
scroll to position [26, 0]
click at [238, 253] on span "TAKE AGAIN" at bounding box center [238, 251] width 35 height 6
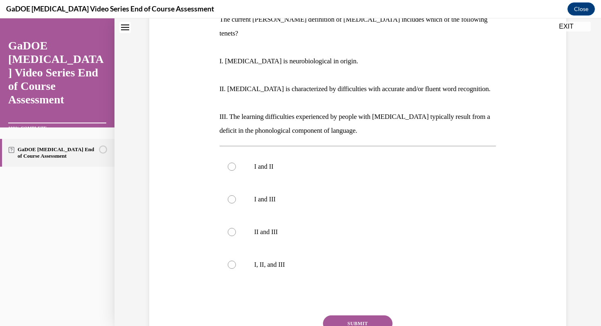
scroll to position [148, 0]
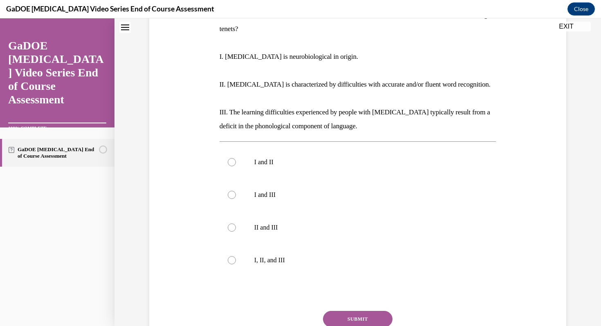
click at [264, 256] on p "I, II, and III" at bounding box center [365, 260] width 222 height 8
click at [236, 256] on input "I, II, and III" at bounding box center [232, 260] width 8 height 8
radio input "true"
click at [351, 311] on button "SUBMIT" at bounding box center [358, 319] width 70 height 16
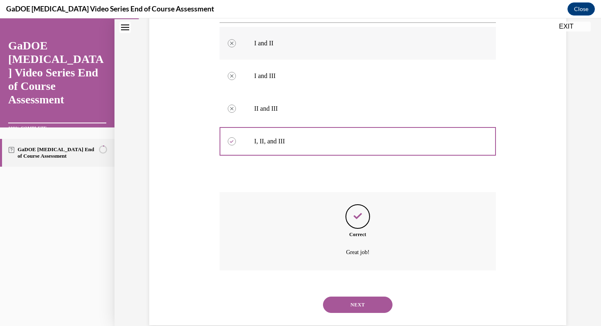
scroll to position [268, 0]
click at [365, 295] on button "NEXT" at bounding box center [358, 303] width 70 height 16
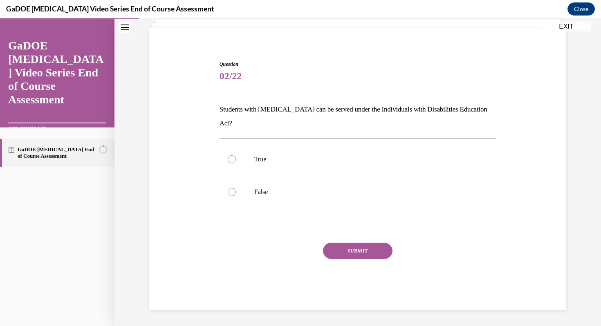
scroll to position [39, 0]
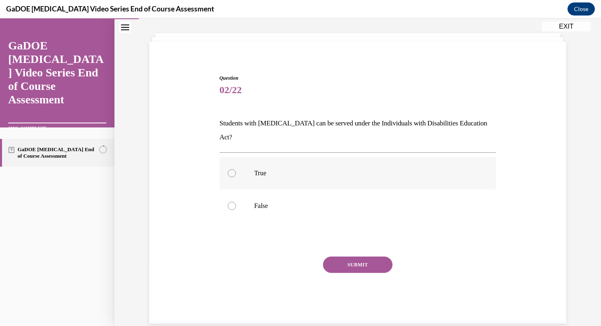
click at [350, 169] on p "True" at bounding box center [365, 173] width 222 height 8
click at [236, 169] on input "True" at bounding box center [232, 173] width 8 height 8
radio input "true"
click at [359, 257] on button "SUBMIT" at bounding box center [358, 265] width 70 height 16
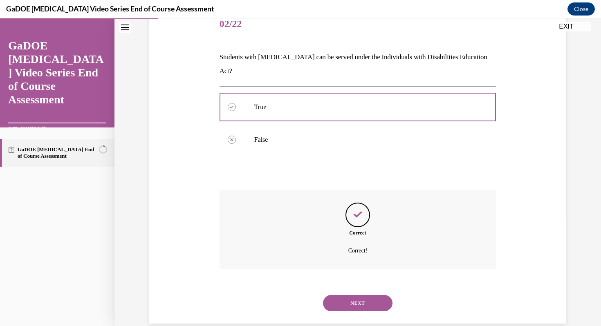
click at [347, 295] on button "NEXT" at bounding box center [358, 303] width 70 height 16
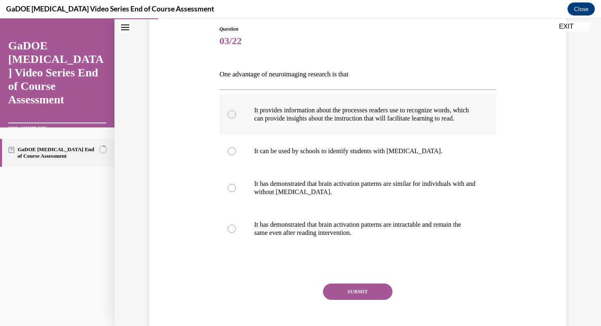
scroll to position [90, 0]
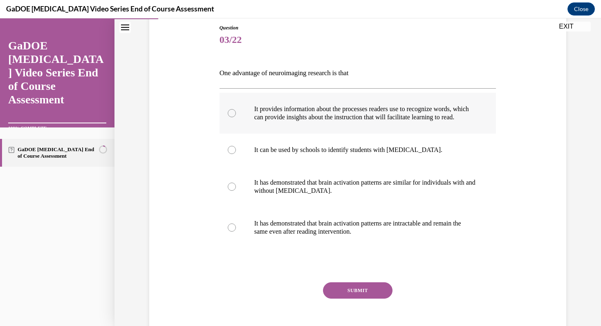
click at [347, 121] on p "It provides information about the processes readers use to recognize words, whi…" at bounding box center [365, 113] width 222 height 16
click at [236, 117] on input "It provides information about the processes readers use to recognize words, whi…" at bounding box center [232, 113] width 8 height 8
radio input "true"
click at [373, 299] on button "SUBMIT" at bounding box center [358, 291] width 70 height 16
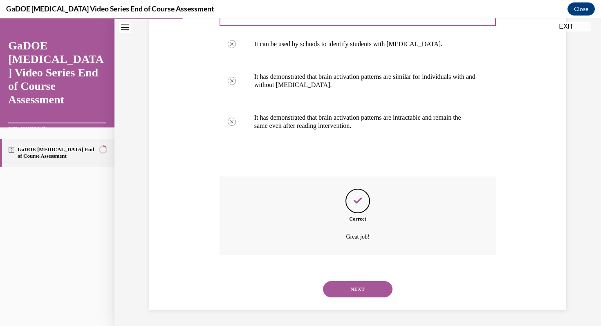
click at [355, 291] on button "NEXT" at bounding box center [358, 289] width 70 height 16
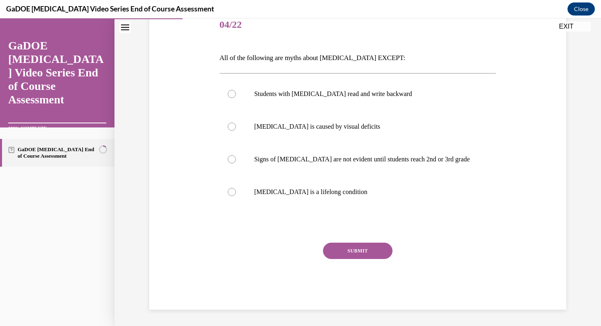
scroll to position [91, 0]
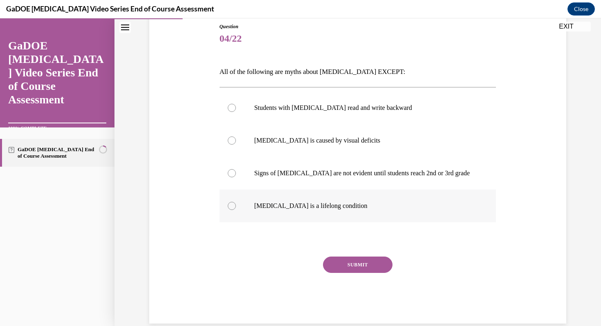
click at [367, 211] on label "Dyslexia is a lifelong condition" at bounding box center [358, 206] width 277 height 33
click at [236, 210] on input "Dyslexia is a lifelong condition" at bounding box center [232, 206] width 8 height 8
radio input "true"
click at [357, 261] on button "SUBMIT" at bounding box center [358, 265] width 70 height 16
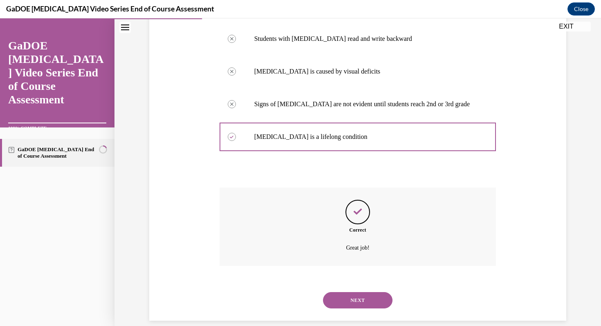
scroll to position [171, 0]
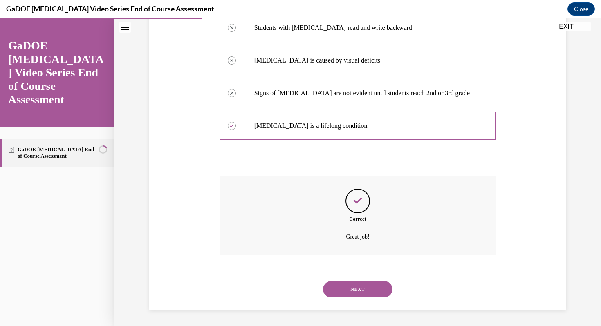
click at [354, 286] on button "NEXT" at bounding box center [358, 289] width 70 height 16
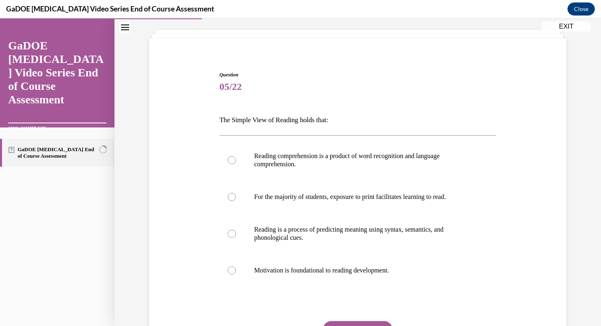
scroll to position [67, 0]
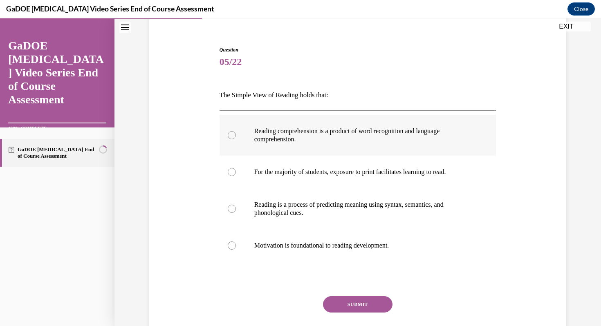
click at [392, 144] on label "Reading comprehension is a product of word recognition and language comprehensi…" at bounding box center [358, 135] width 277 height 41
click at [236, 139] on input "Reading comprehension is a product of word recognition and language comprehensi…" at bounding box center [232, 135] width 8 height 8
radio input "true"
click at [382, 305] on button "SUBMIT" at bounding box center [358, 305] width 70 height 16
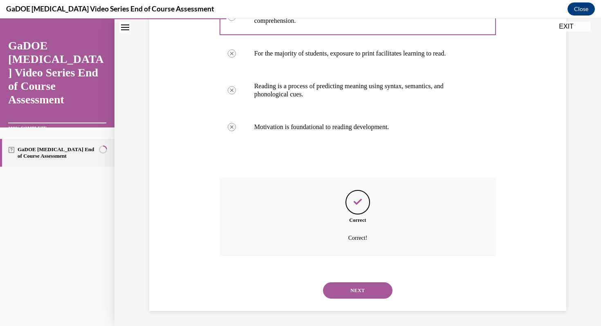
scroll to position [187, 0]
click at [373, 290] on button "NEXT" at bounding box center [358, 289] width 70 height 16
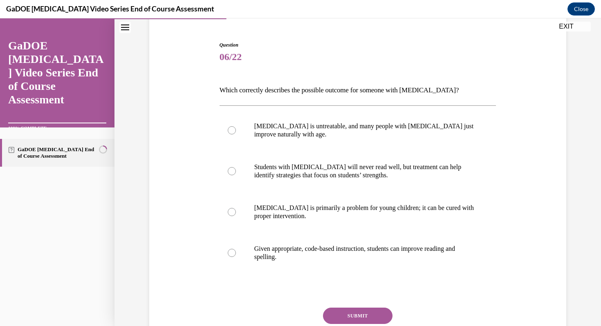
scroll to position [73, 0]
click at [416, 245] on p "Given appropriate, code-based instruction, students can improve reading and spe…" at bounding box center [365, 253] width 222 height 16
click at [236, 249] on input "Given appropriate, code-based instruction, students can improve reading and spe…" at bounding box center [232, 253] width 8 height 8
radio input "true"
click at [386, 317] on button "SUBMIT" at bounding box center [358, 316] width 70 height 16
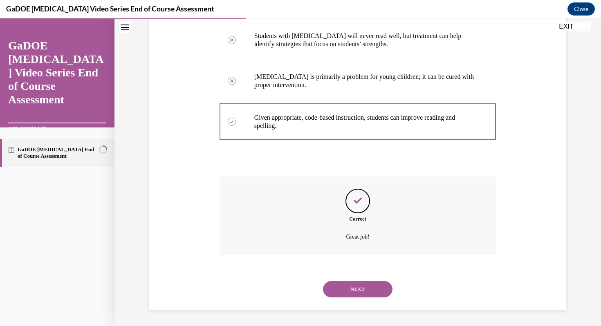
click at [367, 292] on button "NEXT" at bounding box center [358, 289] width 70 height 16
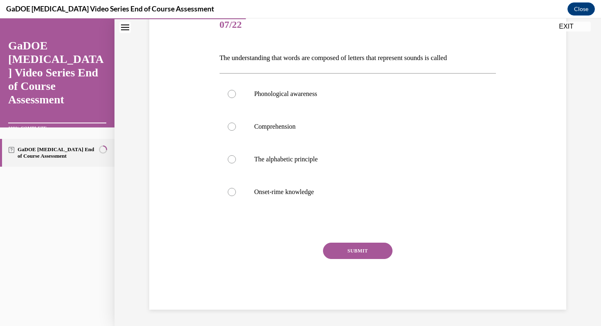
scroll to position [91, 0]
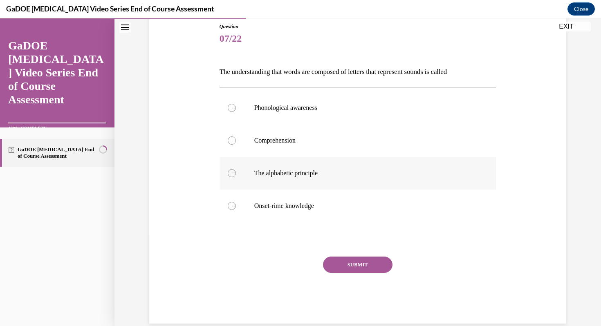
click at [331, 172] on p "The alphabetic principle" at bounding box center [365, 173] width 222 height 8
click at [236, 172] on input "The alphabetic principle" at bounding box center [232, 173] width 8 height 8
radio input "true"
click at [360, 270] on button "SUBMIT" at bounding box center [358, 265] width 70 height 16
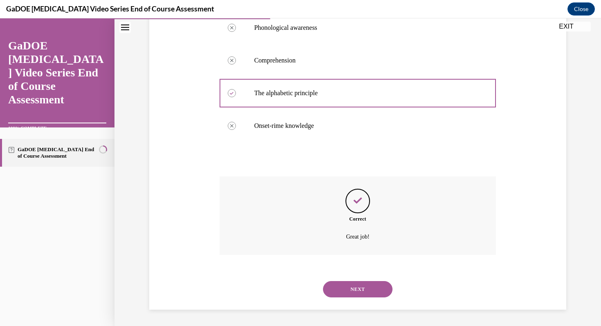
click at [365, 287] on button "NEXT" at bounding box center [358, 289] width 70 height 16
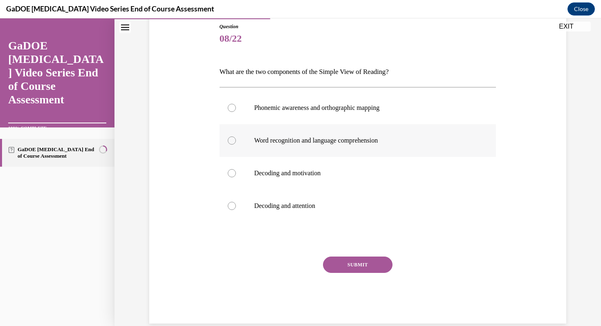
click at [368, 142] on p "Word recognition and language comprehension" at bounding box center [365, 141] width 222 height 8
click at [236, 142] on input "Word recognition and language comprehension" at bounding box center [232, 141] width 8 height 8
radio input "true"
click at [385, 265] on button "SUBMIT" at bounding box center [358, 265] width 70 height 16
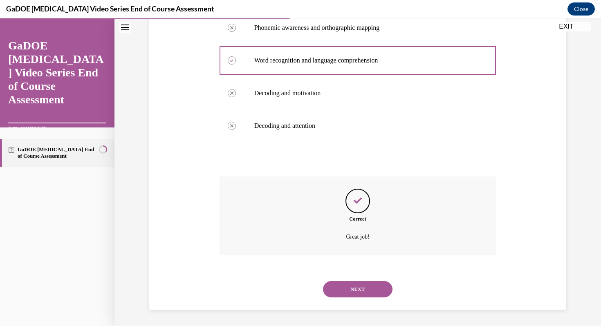
click at [382, 295] on button "NEXT" at bounding box center [358, 289] width 70 height 16
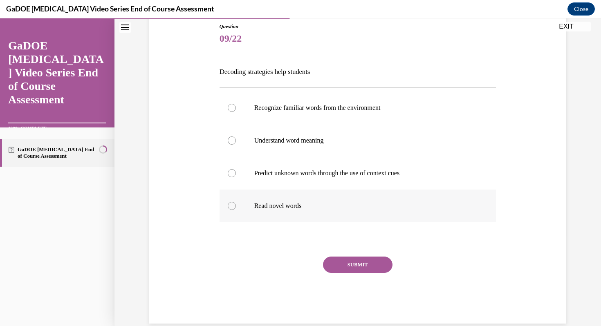
click at [346, 195] on label "Read novel words" at bounding box center [358, 206] width 277 height 33
click at [236, 202] on input "Read novel words" at bounding box center [232, 206] width 8 height 8
radio input "true"
click at [365, 273] on button "SUBMIT" at bounding box center [358, 265] width 70 height 16
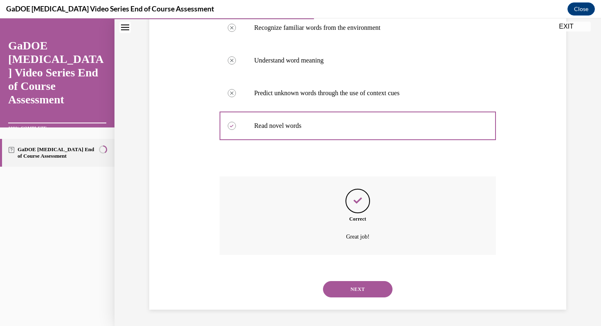
click at [371, 283] on button "NEXT" at bounding box center [358, 289] width 70 height 16
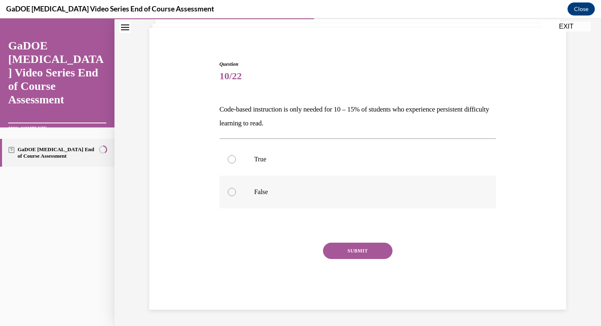
click at [298, 208] on label "False" at bounding box center [358, 192] width 277 height 33
click at [236, 196] on input "False" at bounding box center [232, 192] width 8 height 8
radio input "true"
click at [345, 243] on div "Question 10/22 Code-based instruction is only needed for 10 – 15% of students w…" at bounding box center [358, 186] width 277 height 250
click at [345, 251] on button "SUBMIT" at bounding box center [358, 251] width 70 height 16
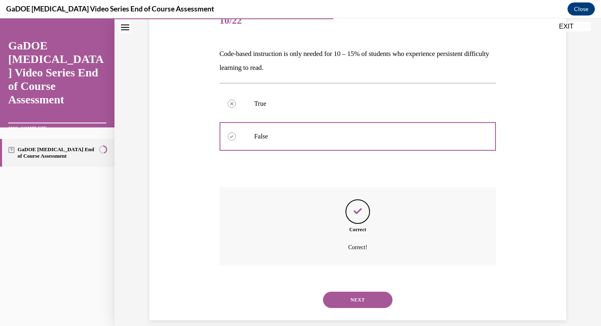
scroll to position [119, 0]
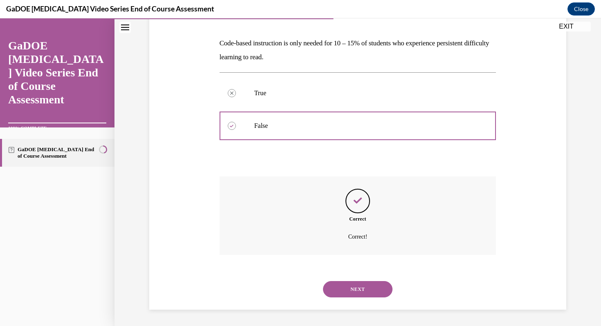
click at [368, 290] on button "NEXT" at bounding box center [358, 289] width 70 height 16
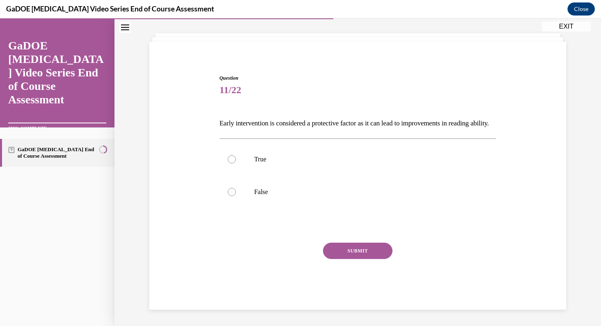
scroll to position [53, 0]
click at [259, 171] on label "True" at bounding box center [358, 159] width 277 height 33
click at [236, 164] on input "True" at bounding box center [232, 159] width 8 height 8
radio input "true"
click at [368, 246] on button "SUBMIT" at bounding box center [358, 251] width 70 height 16
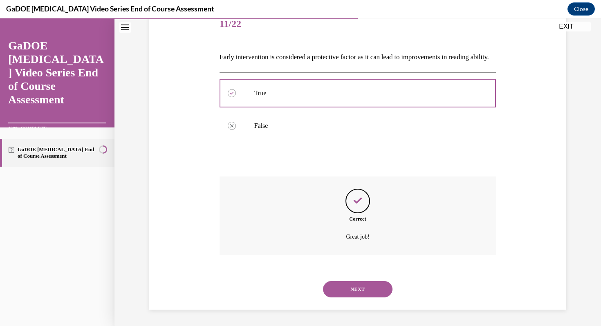
click at [385, 287] on button "NEXT" at bounding box center [358, 289] width 70 height 16
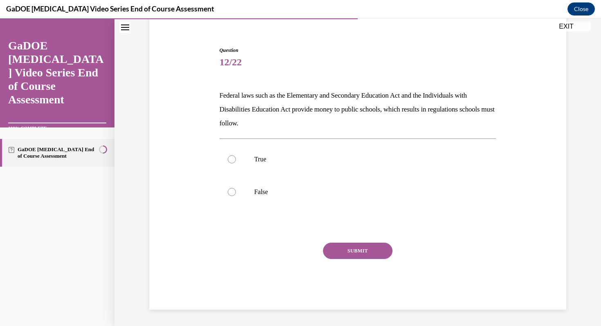
scroll to position [67, 0]
click at [333, 156] on p "True" at bounding box center [365, 159] width 222 height 8
click at [236, 156] on input "True" at bounding box center [232, 159] width 8 height 8
radio input "true"
click at [380, 259] on button "SUBMIT" at bounding box center [358, 251] width 70 height 16
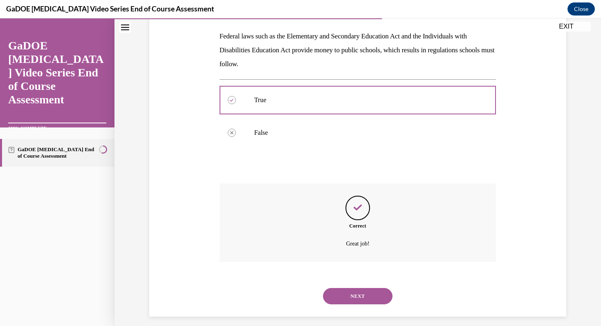
scroll to position [133, 0]
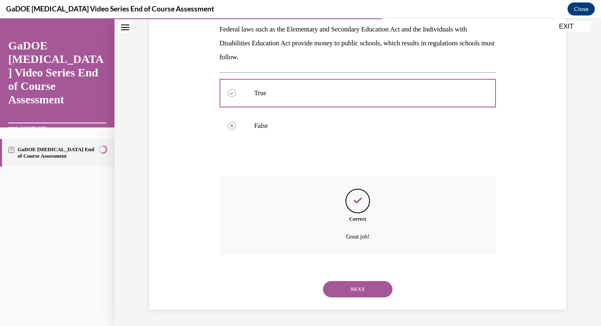
click at [369, 293] on button "NEXT" at bounding box center [358, 289] width 70 height 16
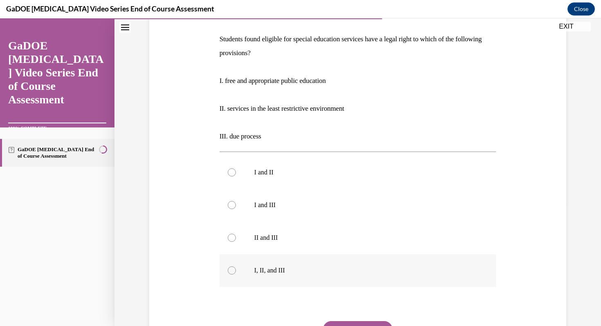
scroll to position [137, 0]
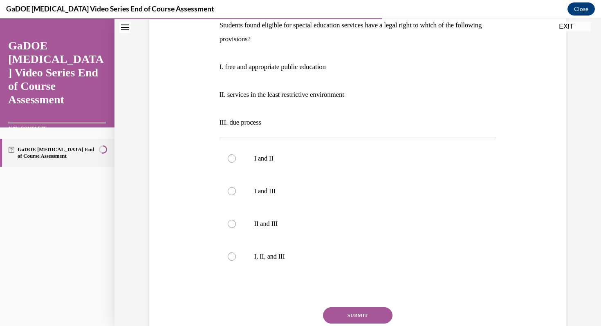
click at [350, 273] on div "I and II I and III II and III I, II, and III" at bounding box center [358, 207] width 277 height 139
click at [360, 263] on label "I, II, and III" at bounding box center [358, 257] width 277 height 33
click at [236, 261] on input "I, II, and III" at bounding box center [232, 257] width 8 height 8
radio input "true"
click at [370, 317] on button "SUBMIT" at bounding box center [358, 316] width 70 height 16
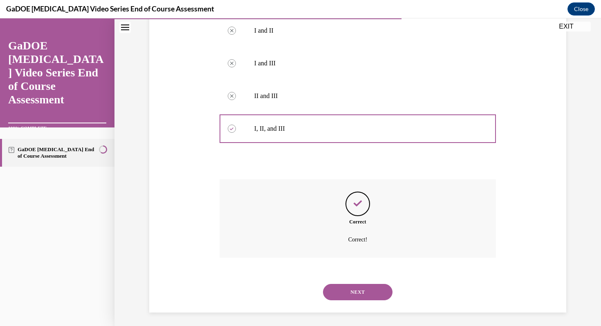
scroll to position [268, 0]
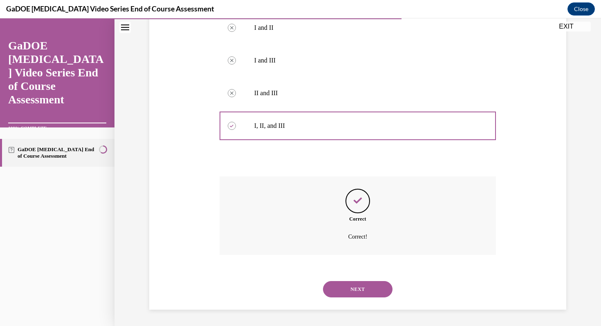
click at [368, 291] on button "NEXT" at bounding box center [358, 289] width 70 height 16
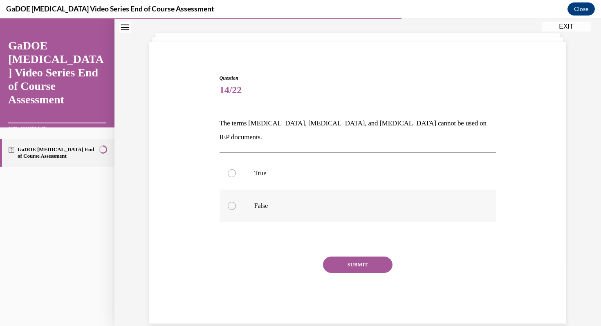
click at [414, 202] on p "False" at bounding box center [365, 206] width 222 height 8
click at [236, 202] on input "False" at bounding box center [232, 206] width 8 height 8
radio input "true"
click at [377, 257] on button "SUBMIT" at bounding box center [358, 265] width 70 height 16
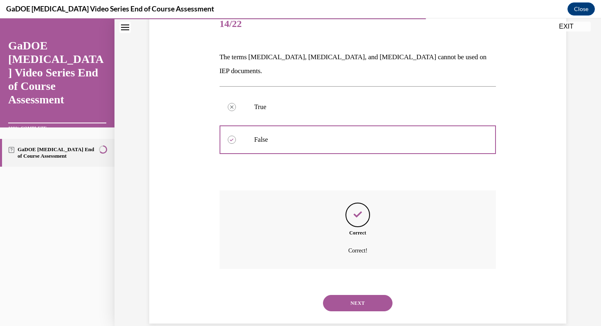
click at [374, 295] on button "NEXT" at bounding box center [358, 303] width 70 height 16
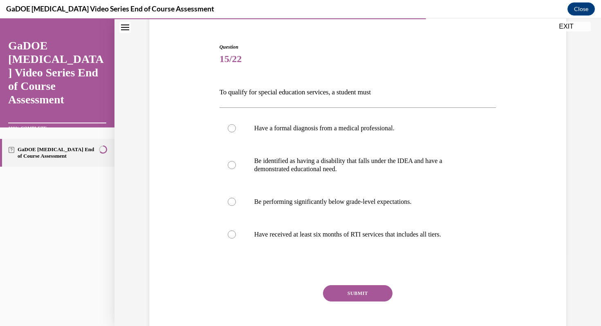
scroll to position [72, 0]
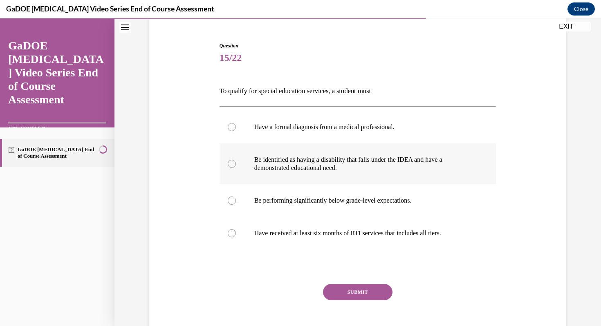
click at [381, 166] on p "Be identified as having a disability that falls under the IDEA and have a demon…" at bounding box center [365, 164] width 222 height 16
click at [236, 166] on input "Be identified as having a disability that falls under the IDEA and have a demon…" at bounding box center [232, 164] width 8 height 8
radio input "true"
click at [364, 295] on button "SUBMIT" at bounding box center [358, 292] width 70 height 16
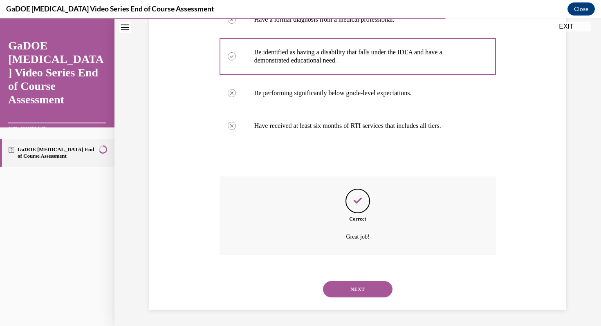
click at [364, 295] on button "NEXT" at bounding box center [358, 289] width 70 height 16
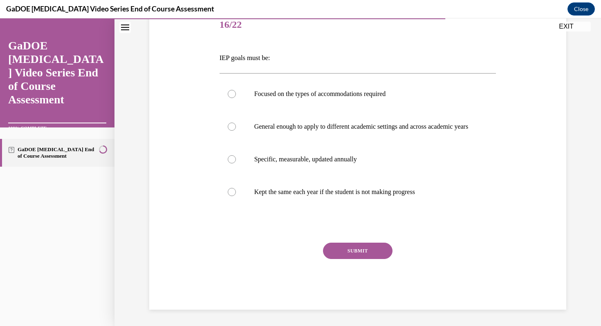
scroll to position [91, 0]
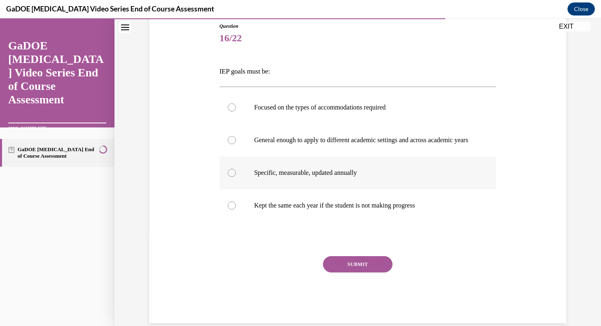
click at [324, 189] on label "Specific, measurable, updated annually" at bounding box center [358, 173] width 277 height 33
click at [236, 177] on input "Specific, measurable, updated annually" at bounding box center [232, 173] width 8 height 8
radio input "true"
click at [377, 273] on button "SUBMIT" at bounding box center [358, 264] width 70 height 16
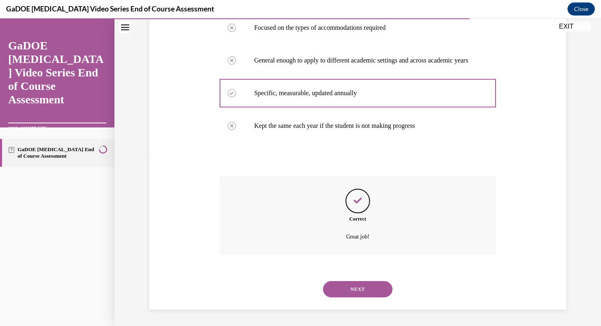
click at [381, 289] on button "NEXT" at bounding box center [358, 289] width 70 height 16
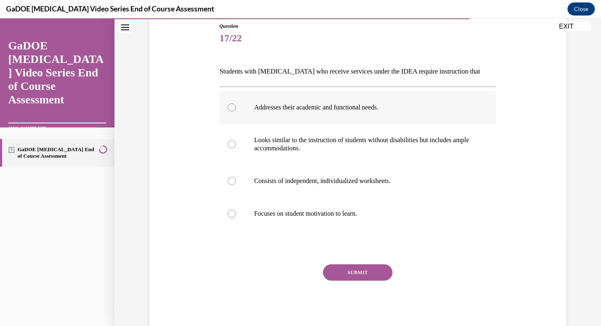
click at [400, 102] on label "Addresses their academic and functional needs." at bounding box center [358, 107] width 277 height 33
click at [236, 103] on input "Addresses their academic and functional needs." at bounding box center [232, 107] width 8 height 8
radio input "true"
click at [367, 272] on button "SUBMIT" at bounding box center [358, 273] width 70 height 16
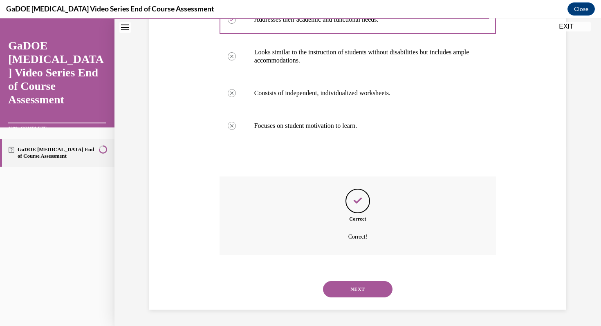
click at [372, 286] on button "NEXT" at bounding box center [358, 289] width 70 height 16
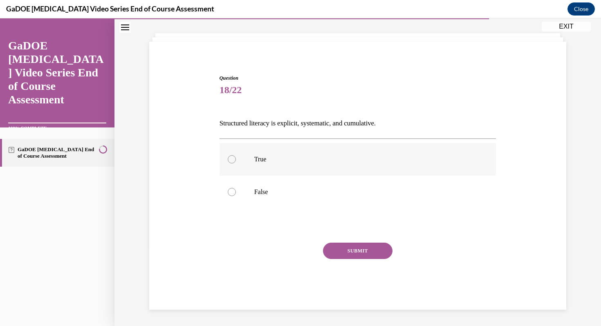
click at [340, 172] on label "True" at bounding box center [358, 159] width 277 height 33
click at [236, 164] on input "True" at bounding box center [232, 159] width 8 height 8
radio input "true"
click at [363, 251] on button "SUBMIT" at bounding box center [358, 251] width 70 height 16
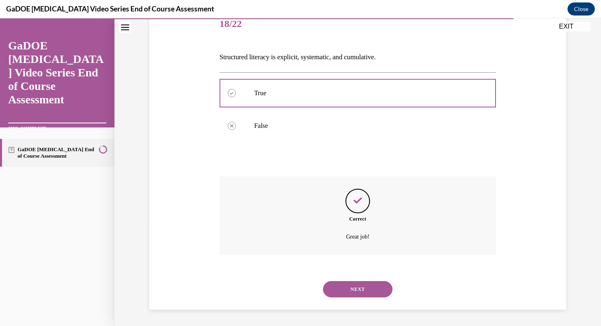
click at [376, 288] on button "NEXT" at bounding box center [358, 289] width 70 height 16
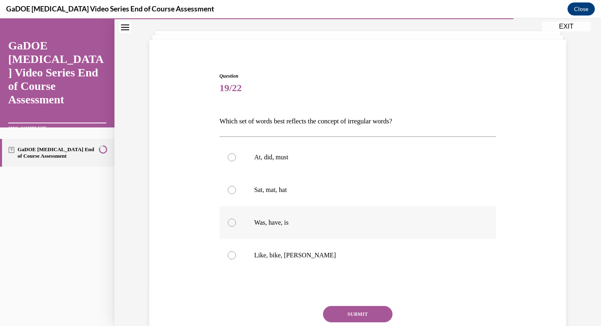
click at [332, 233] on label "Was, have, is" at bounding box center [358, 223] width 277 height 33
click at [236, 227] on input "Was, have, is" at bounding box center [232, 223] width 8 height 8
radio input "true"
click at [384, 315] on button "SUBMIT" at bounding box center [358, 314] width 70 height 16
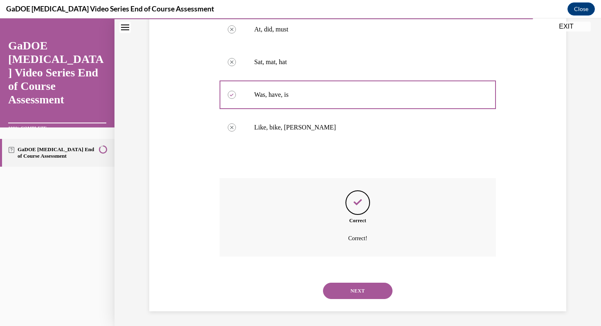
scroll to position [171, 0]
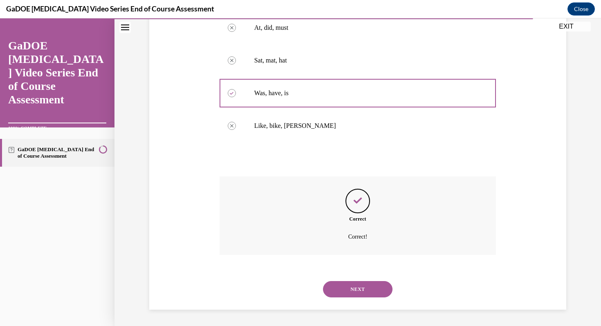
click at [382, 294] on button "NEXT" at bounding box center [358, 289] width 70 height 16
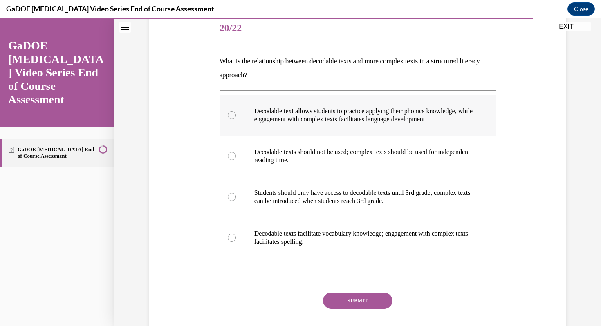
scroll to position [103, 0]
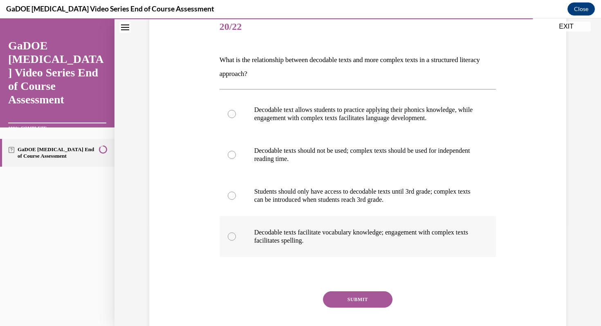
click at [452, 232] on p "Decodable texts facilitate vocabulary knowledge; engagement with complex texts …" at bounding box center [365, 237] width 222 height 16
click at [236, 233] on input "Decodable texts facilitate vocabulary knowledge; engagement with complex texts …" at bounding box center [232, 237] width 8 height 8
radio input "true"
click at [365, 296] on button "SUBMIT" at bounding box center [358, 300] width 70 height 16
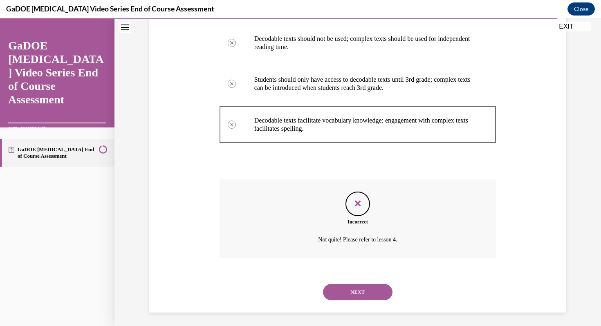
scroll to position [218, 0]
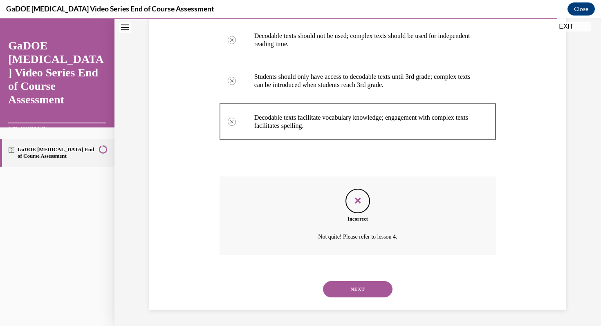
click at [365, 296] on button "NEXT" at bounding box center [358, 289] width 70 height 16
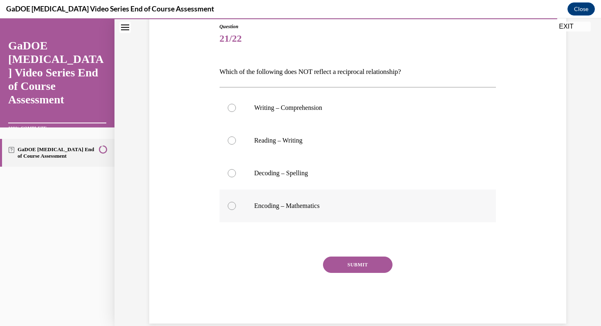
click at [334, 197] on label "Encoding – Mathematics" at bounding box center [358, 206] width 277 height 33
click at [236, 202] on input "Encoding – Mathematics" at bounding box center [232, 206] width 8 height 8
radio input "true"
click at [356, 267] on button "SUBMIT" at bounding box center [358, 265] width 70 height 16
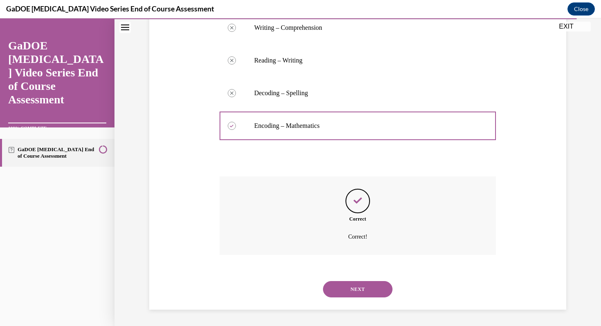
click at [373, 285] on button "NEXT" at bounding box center [358, 289] width 70 height 16
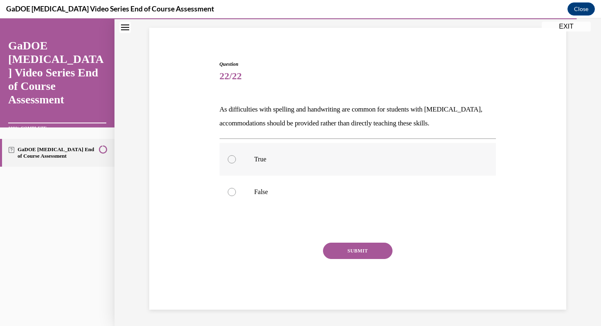
click at [320, 166] on label "True" at bounding box center [358, 159] width 277 height 33
click at [236, 164] on input "True" at bounding box center [232, 159] width 8 height 8
radio input "true"
click at [369, 254] on button "SUBMIT" at bounding box center [358, 251] width 70 height 16
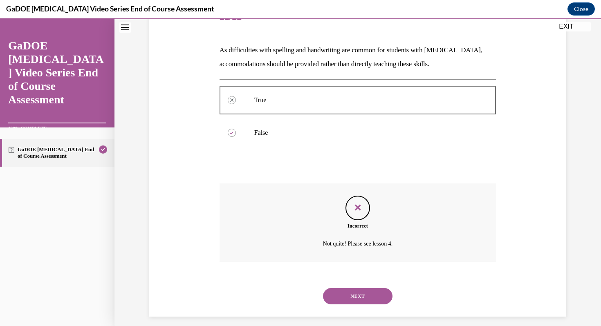
scroll to position [119, 0]
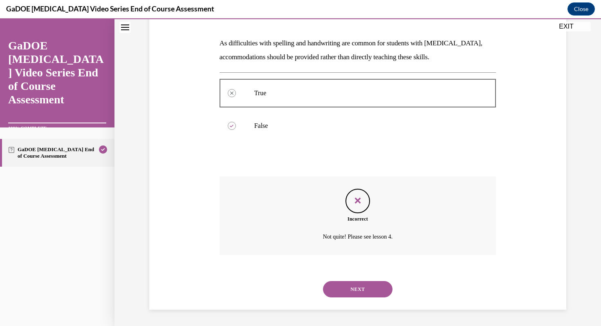
click at [382, 289] on button "NEXT" at bounding box center [358, 289] width 70 height 16
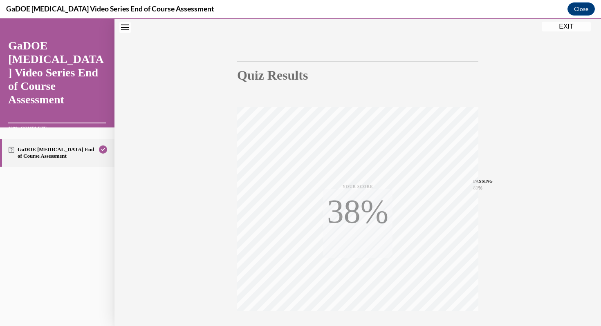
scroll to position [111, 0]
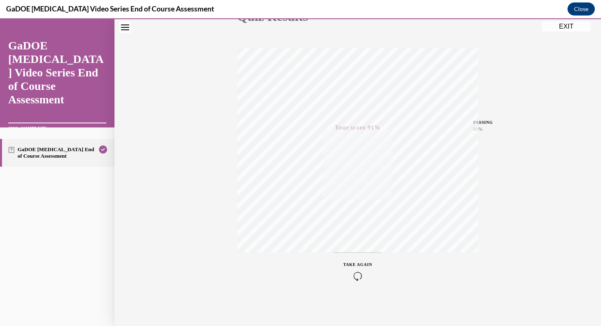
click at [361, 270] on div "TAKE AGAIN" at bounding box center [358, 271] width 29 height 19
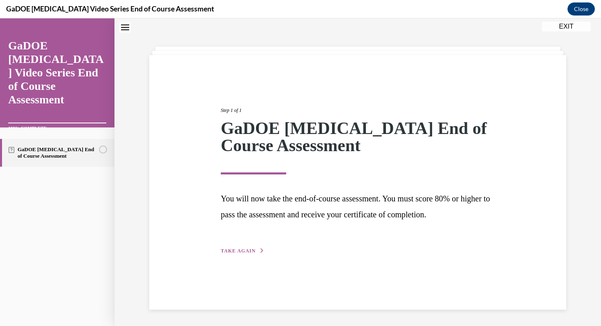
scroll to position [26, 0]
click at [249, 252] on span "TAKE AGAIN" at bounding box center [238, 251] width 35 height 6
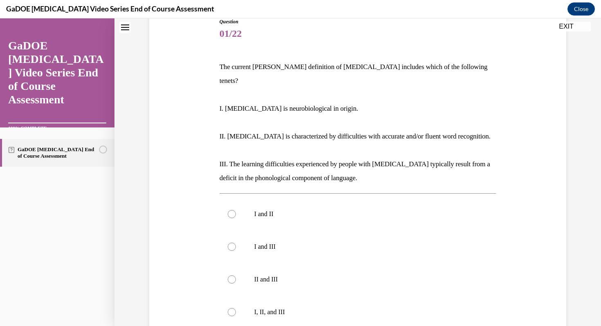
scroll to position [115, 0]
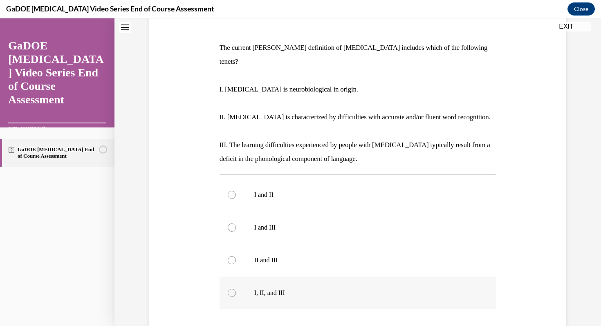
click at [297, 277] on label "I, II, and III" at bounding box center [358, 293] width 277 height 33
click at [236, 289] on input "I, II, and III" at bounding box center [232, 293] width 8 height 8
radio input "true"
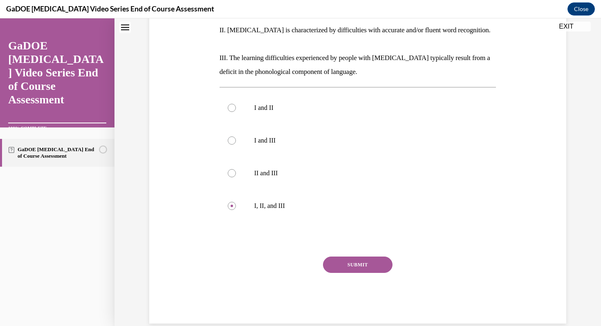
click at [363, 257] on button "SUBMIT" at bounding box center [358, 265] width 70 height 16
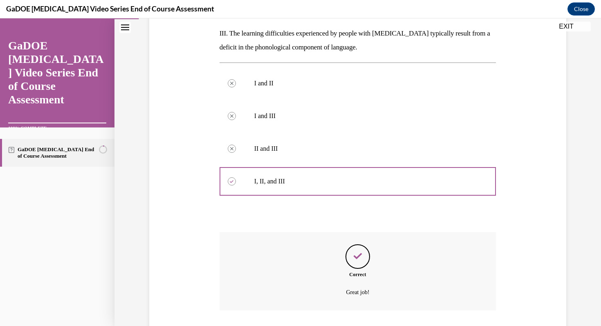
scroll to position [268, 0]
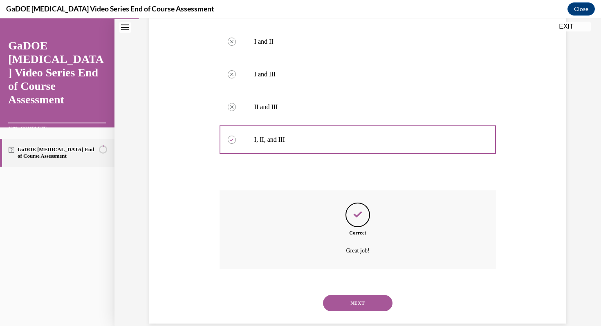
click at [367, 295] on button "NEXT" at bounding box center [358, 303] width 70 height 16
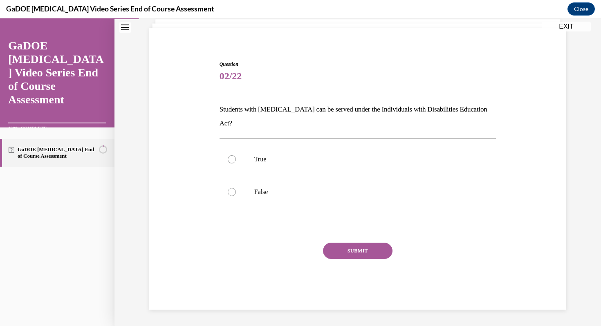
scroll to position [39, 0]
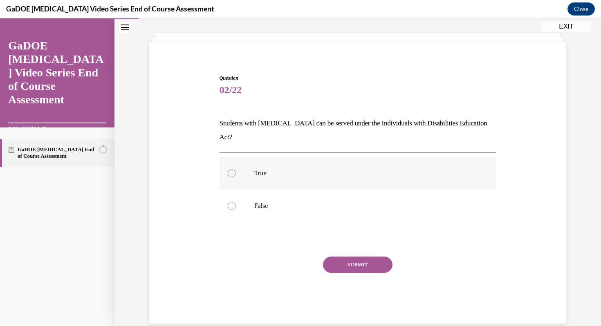
click at [332, 167] on label "True" at bounding box center [358, 173] width 277 height 33
click at [236, 169] on input "True" at bounding box center [232, 173] width 8 height 8
radio input "true"
click at [353, 257] on button "SUBMIT" at bounding box center [358, 265] width 70 height 16
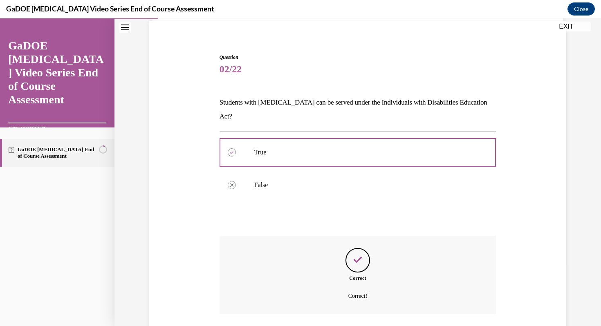
scroll to position [106, 0]
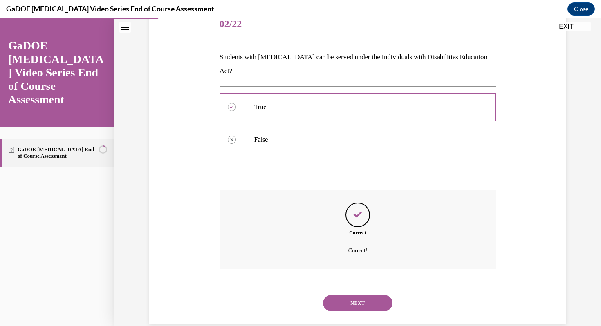
click at [346, 295] on button "NEXT" at bounding box center [358, 303] width 70 height 16
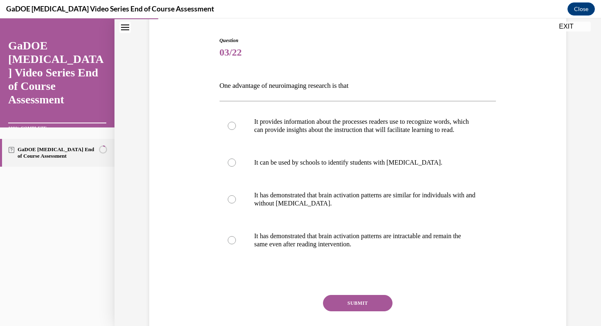
scroll to position [92, 0]
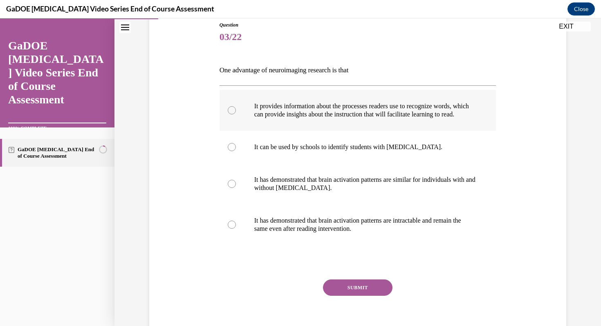
click at [339, 119] on p "It provides information about the processes readers use to recognize words, whi…" at bounding box center [365, 110] width 222 height 16
click at [236, 115] on input "It provides information about the processes readers use to recognize words, whi…" at bounding box center [232, 110] width 8 height 8
radio input "true"
click at [376, 296] on button "SUBMIT" at bounding box center [358, 288] width 70 height 16
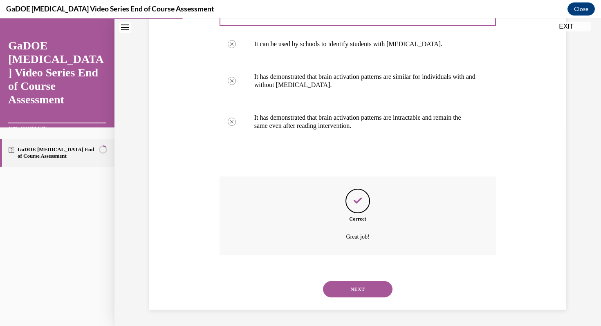
click at [373, 292] on button "NEXT" at bounding box center [358, 289] width 70 height 16
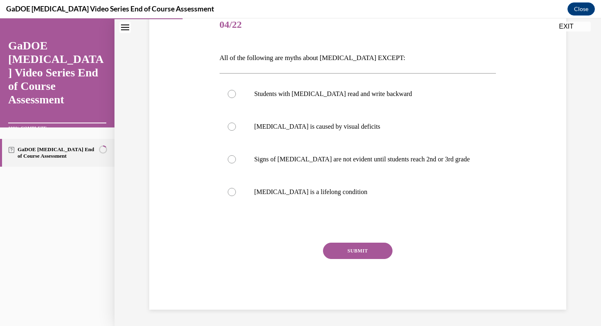
scroll to position [91, 0]
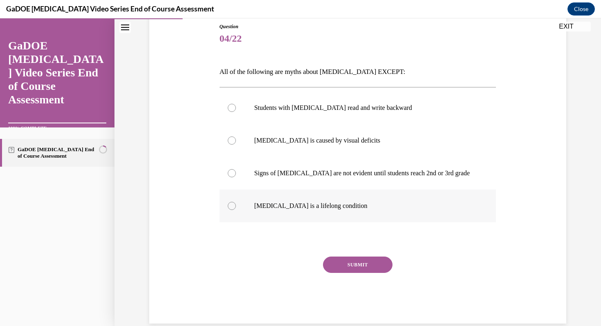
click at [295, 194] on label "Dyslexia is a lifelong condition" at bounding box center [358, 206] width 277 height 33
click at [236, 202] on input "Dyslexia is a lifelong condition" at bounding box center [232, 206] width 8 height 8
radio input "true"
click at [359, 262] on button "SUBMIT" at bounding box center [358, 265] width 70 height 16
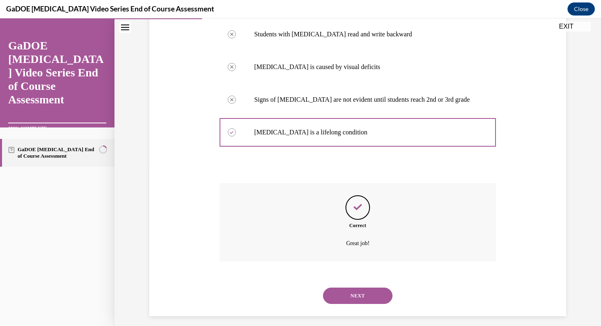
scroll to position [171, 0]
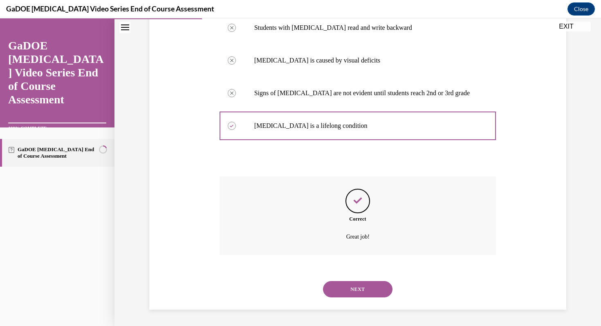
click at [356, 283] on div "NEXT" at bounding box center [358, 289] width 277 height 33
click at [356, 284] on button "NEXT" at bounding box center [358, 289] width 70 height 16
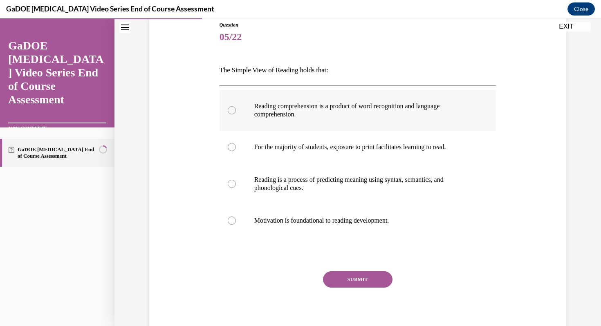
scroll to position [96, 0]
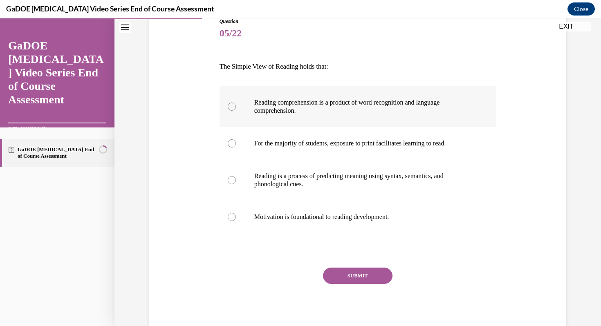
click at [397, 119] on label "Reading comprehension is a product of word recognition and language comprehensi…" at bounding box center [358, 106] width 277 height 41
click at [236, 111] on input "Reading comprehension is a product of word recognition and language comprehensi…" at bounding box center [232, 107] width 8 height 8
radio input "true"
click at [379, 272] on button "SUBMIT" at bounding box center [358, 276] width 70 height 16
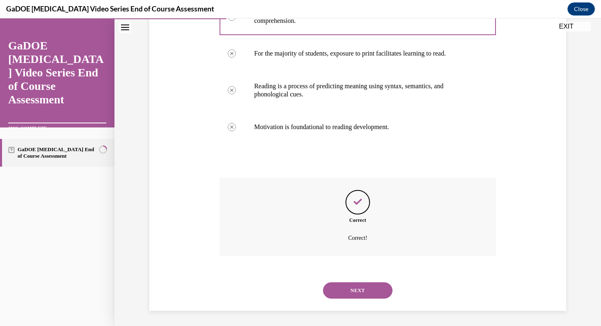
scroll to position [187, 0]
click at [368, 292] on button "NEXT" at bounding box center [358, 289] width 70 height 16
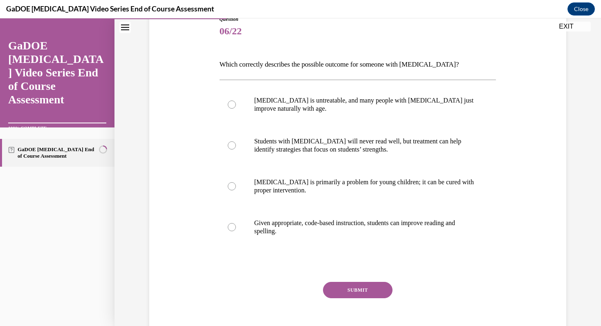
scroll to position [137, 0]
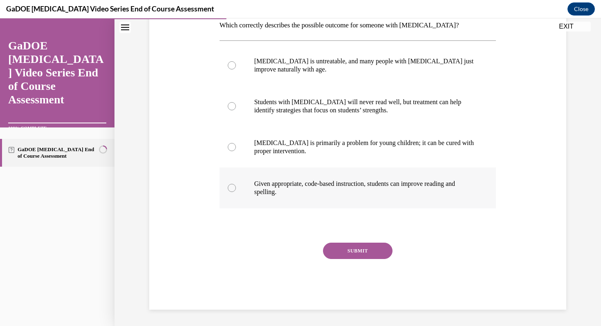
click at [370, 189] on p "Given appropriate, code-based instruction, students can improve reading and spe…" at bounding box center [365, 188] width 222 height 16
click at [236, 189] on input "Given appropriate, code-based instruction, students can improve reading and spe…" at bounding box center [232, 188] width 8 height 8
radio input "true"
click at [371, 247] on button "SUBMIT" at bounding box center [358, 251] width 70 height 16
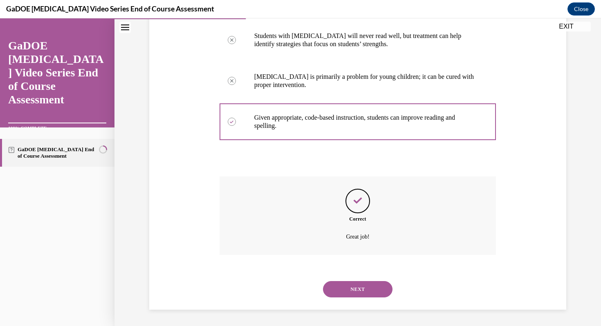
click at [367, 285] on button "NEXT" at bounding box center [358, 289] width 70 height 16
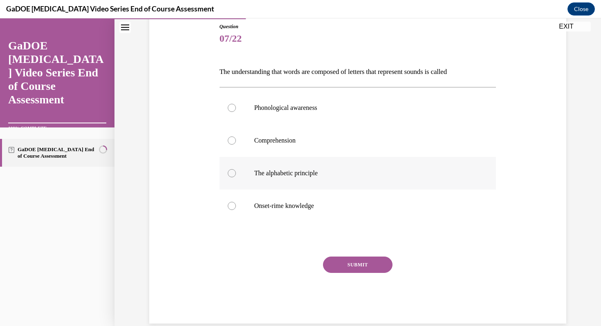
click at [306, 175] on p "The alphabetic principle" at bounding box center [365, 173] width 222 height 8
click at [236, 175] on input "The alphabetic principle" at bounding box center [232, 173] width 8 height 8
radio input "true"
click at [340, 264] on button "SUBMIT" at bounding box center [358, 265] width 70 height 16
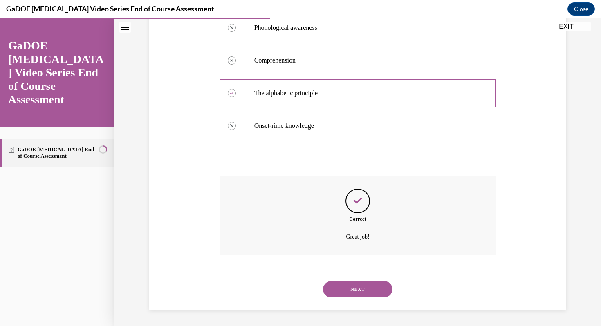
click at [372, 285] on button "NEXT" at bounding box center [358, 289] width 70 height 16
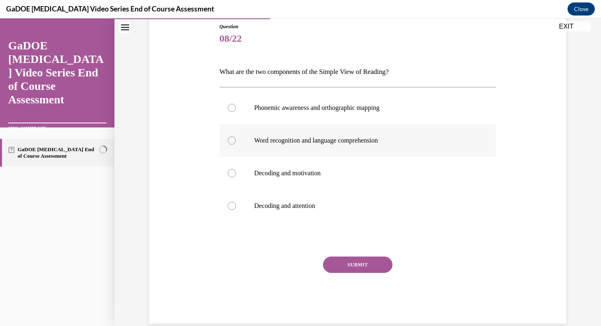
click at [349, 144] on p "Word recognition and language comprehension" at bounding box center [365, 141] width 222 height 8
click at [236, 144] on input "Word recognition and language comprehension" at bounding box center [232, 141] width 8 height 8
radio input "true"
click at [364, 262] on button "SUBMIT" at bounding box center [358, 265] width 70 height 16
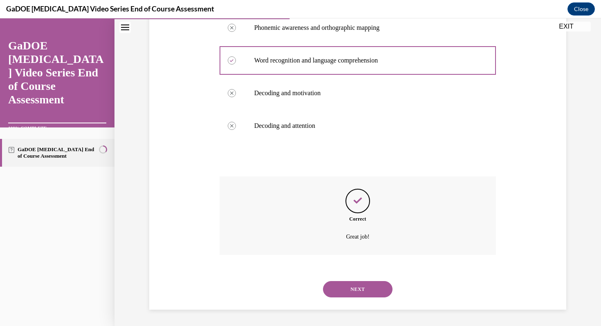
click at [372, 295] on button "NEXT" at bounding box center [358, 289] width 70 height 16
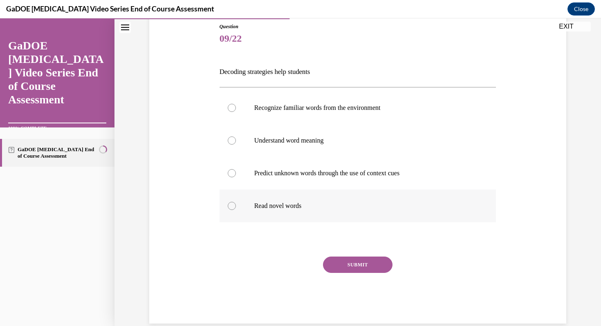
click at [365, 216] on label "Read novel words" at bounding box center [358, 206] width 277 height 33
click at [236, 210] on input "Read novel words" at bounding box center [232, 206] width 8 height 8
radio input "true"
click at [367, 264] on button "SUBMIT" at bounding box center [358, 265] width 70 height 16
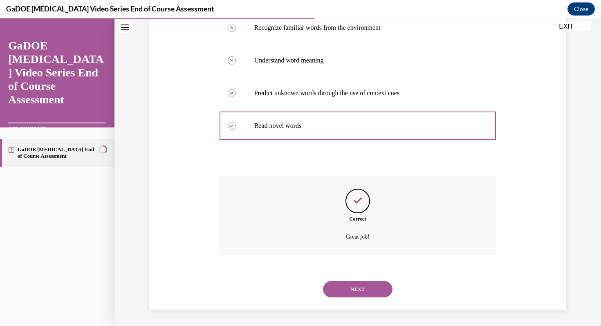
click at [367, 292] on button "NEXT" at bounding box center [358, 289] width 70 height 16
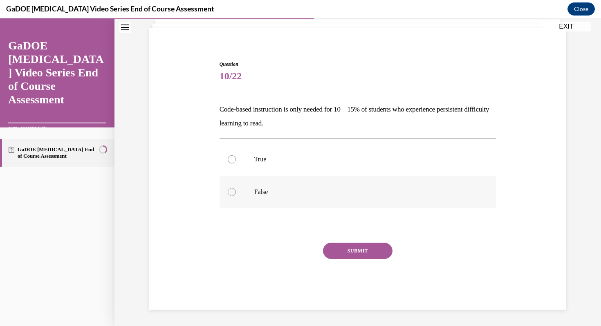
click at [326, 179] on label "False" at bounding box center [358, 192] width 277 height 33
click at [236, 188] on input "False" at bounding box center [232, 192] width 8 height 8
radio input "true"
click at [359, 247] on button "SUBMIT" at bounding box center [358, 251] width 70 height 16
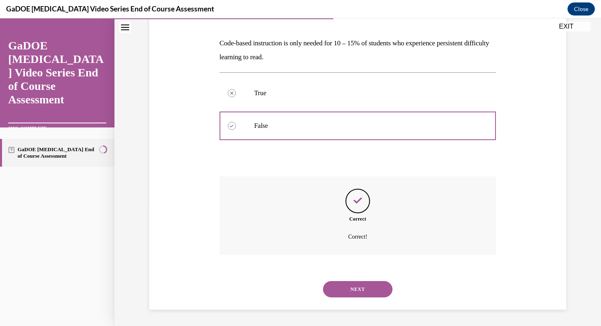
click at [370, 290] on button "NEXT" at bounding box center [358, 289] width 70 height 16
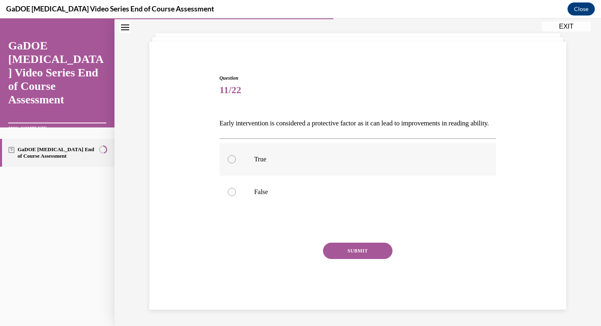
click at [341, 157] on p "True" at bounding box center [365, 159] width 222 height 8
click at [236, 157] on input "True" at bounding box center [232, 159] width 8 height 8
radio input "true"
click at [357, 247] on button "SUBMIT" at bounding box center [358, 251] width 70 height 16
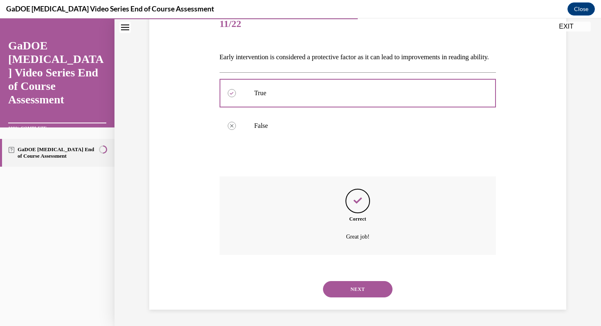
click at [369, 287] on button "NEXT" at bounding box center [358, 289] width 70 height 16
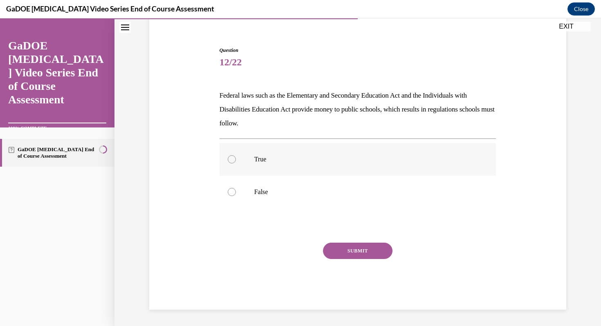
click at [271, 168] on label "True" at bounding box center [358, 159] width 277 height 33
click at [236, 164] on input "True" at bounding box center [232, 159] width 8 height 8
radio input "true"
click at [350, 252] on button "SUBMIT" at bounding box center [358, 251] width 70 height 16
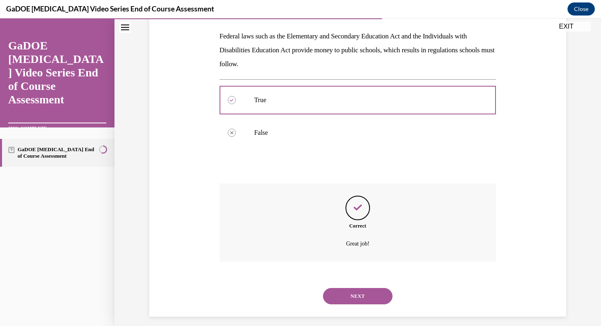
scroll to position [133, 0]
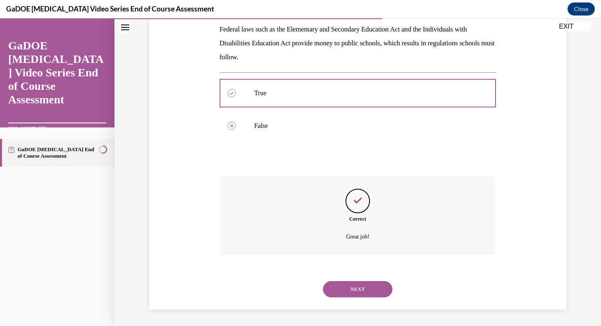
click at [376, 295] on button "NEXT" at bounding box center [358, 289] width 70 height 16
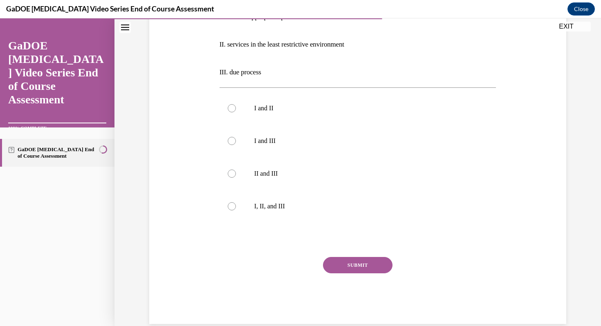
scroll to position [189, 0]
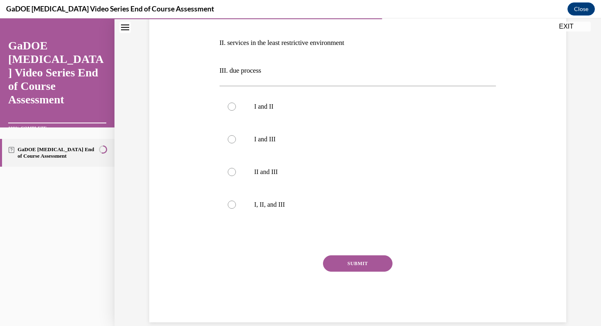
click at [349, 253] on div "Question 13/22 Students found eligible for special education services have a le…" at bounding box center [358, 123] width 277 height 398
click at [348, 206] on p "I, II, and III" at bounding box center [365, 205] width 222 height 8
click at [236, 206] on input "I, II, and III" at bounding box center [232, 205] width 8 height 8
radio input "true"
click at [356, 265] on button "SUBMIT" at bounding box center [358, 264] width 70 height 16
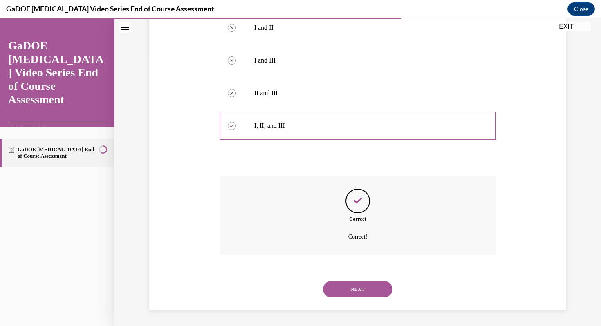
click at [362, 289] on button "NEXT" at bounding box center [358, 289] width 70 height 16
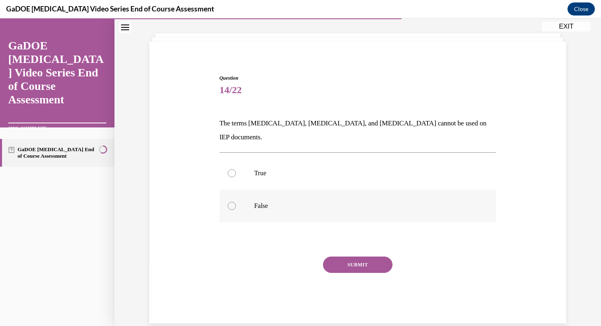
click at [286, 202] on p "False" at bounding box center [365, 206] width 222 height 8
click at [236, 202] on input "False" at bounding box center [232, 206] width 8 height 8
radio input "true"
click at [356, 257] on button "SUBMIT" at bounding box center [358, 265] width 70 height 16
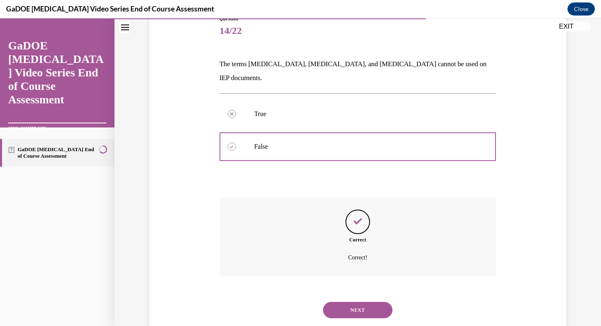
scroll to position [106, 0]
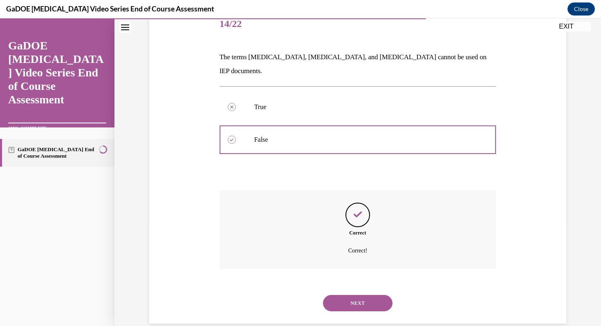
click at [367, 295] on button "NEXT" at bounding box center [358, 303] width 70 height 16
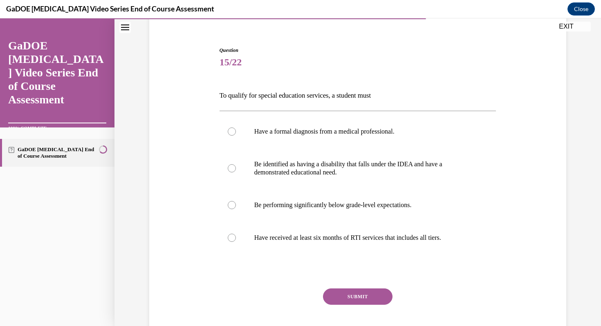
scroll to position [67, 0]
click at [402, 157] on label "Be identified as having a disability that falls under the IDEA and have a demon…" at bounding box center [358, 168] width 277 height 41
click at [236, 164] on input "Be identified as having a disability that falls under the IDEA and have a demon…" at bounding box center [232, 168] width 8 height 8
radio input "true"
click at [377, 302] on button "SUBMIT" at bounding box center [358, 296] width 70 height 16
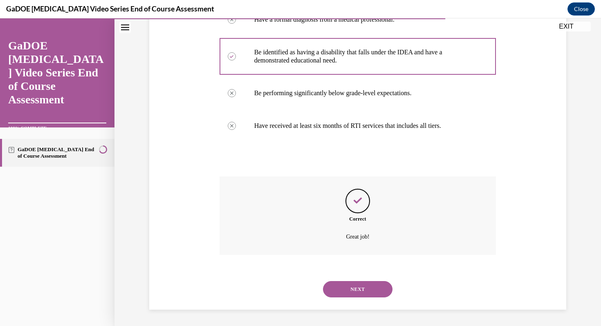
click at [375, 289] on button "NEXT" at bounding box center [358, 289] width 70 height 16
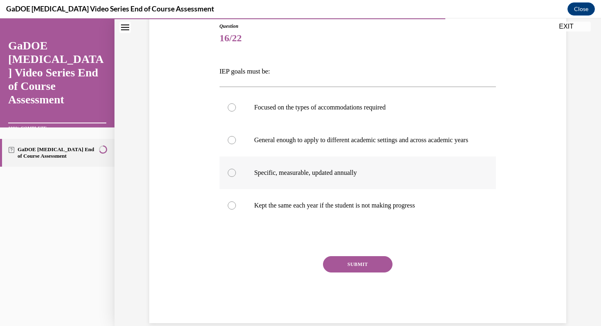
click at [302, 177] on p "Specific, measurable, updated annually" at bounding box center [365, 173] width 222 height 8
click at [236, 177] on input "Specific, measurable, updated annually" at bounding box center [232, 173] width 8 height 8
radio input "true"
click at [372, 273] on button "SUBMIT" at bounding box center [358, 264] width 70 height 16
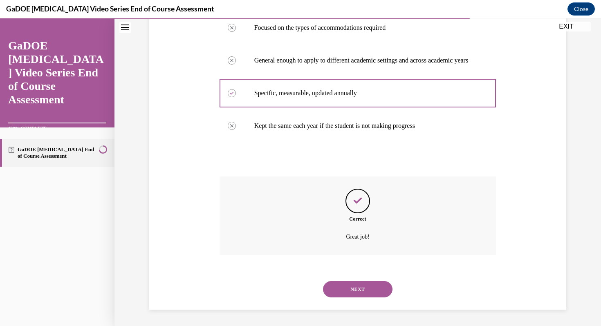
scroll to position [179, 0]
click at [374, 289] on button "NEXT" at bounding box center [358, 289] width 70 height 16
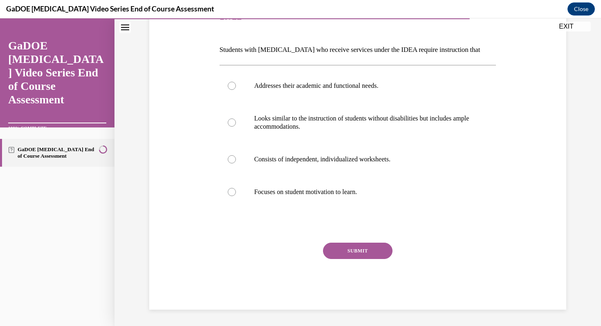
scroll to position [91, 0]
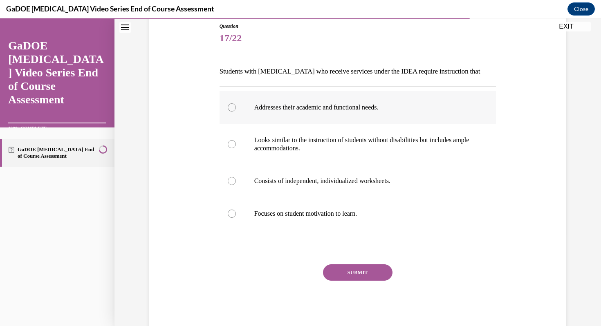
click at [350, 106] on p "Addresses their academic and functional needs." at bounding box center [365, 107] width 222 height 8
click at [236, 106] on input "Addresses their academic and functional needs." at bounding box center [232, 107] width 8 height 8
radio input "true"
click at [375, 270] on button "SUBMIT" at bounding box center [358, 273] width 70 height 16
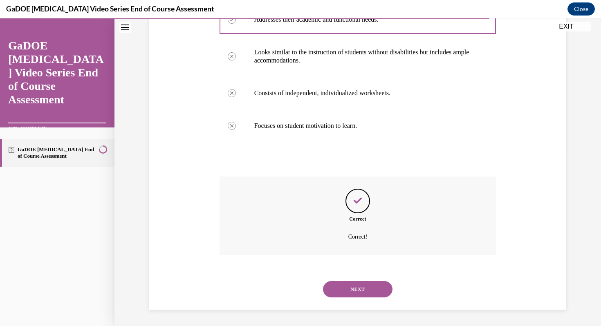
click at [376, 288] on button "NEXT" at bounding box center [358, 289] width 70 height 16
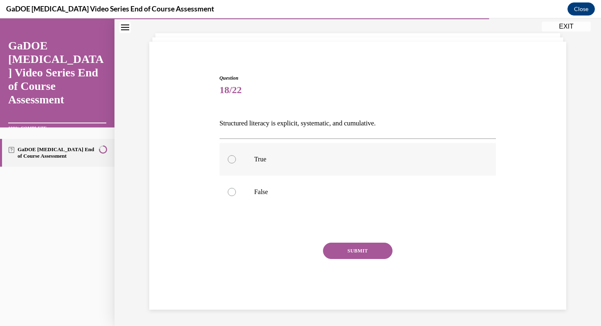
click at [325, 162] on p "True" at bounding box center [365, 159] width 222 height 8
click at [236, 162] on input "True" at bounding box center [232, 159] width 8 height 8
radio input "true"
click at [371, 246] on button "SUBMIT" at bounding box center [358, 251] width 70 height 16
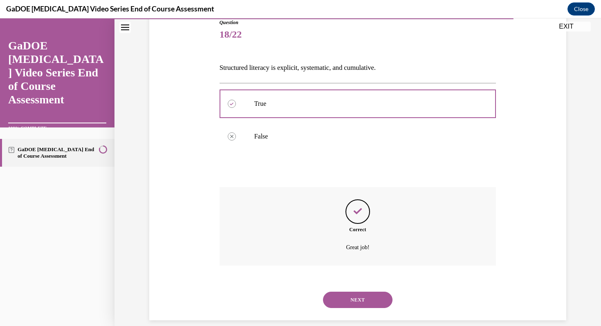
scroll to position [106, 0]
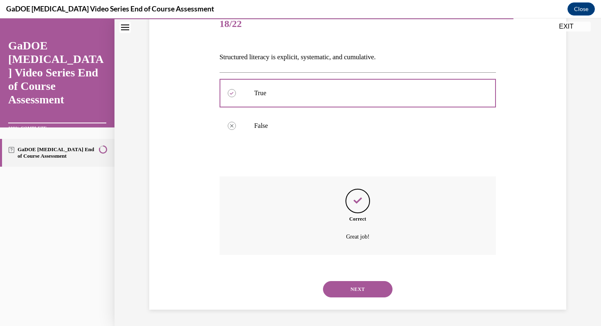
click at [371, 281] on button "NEXT" at bounding box center [358, 289] width 70 height 16
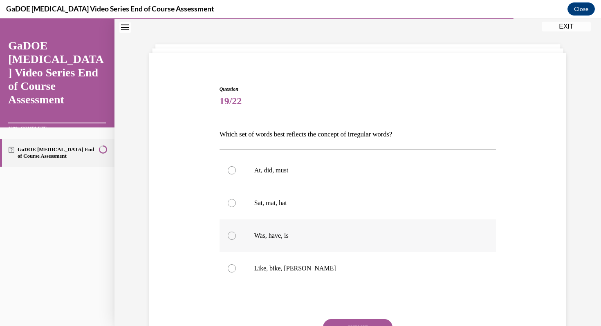
scroll to position [42, 0]
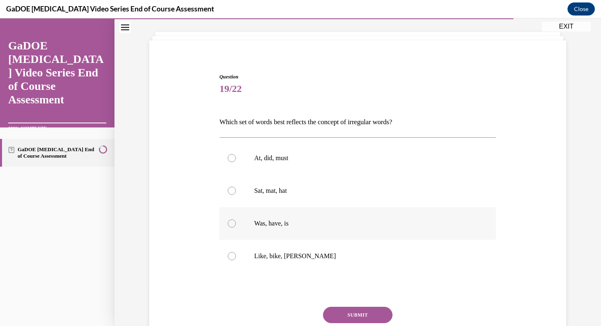
click at [332, 243] on div "At, did, must Sat, mat, hat Was, have, is Like, bike, Mike" at bounding box center [358, 207] width 277 height 131
click at [330, 225] on p "Was, have, is" at bounding box center [365, 222] width 222 height 8
click at [236, 225] on input "Was, have, is" at bounding box center [232, 222] width 8 height 8
radio input "true"
click at [355, 312] on button "SUBMIT" at bounding box center [358, 314] width 70 height 16
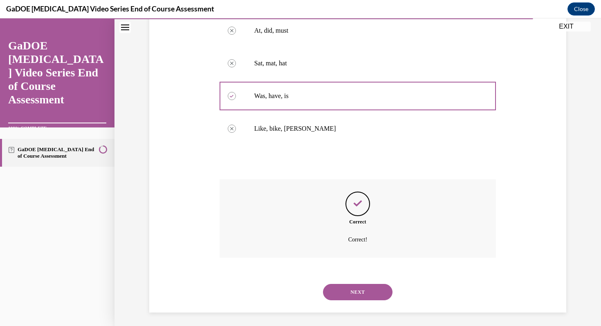
scroll to position [171, 0]
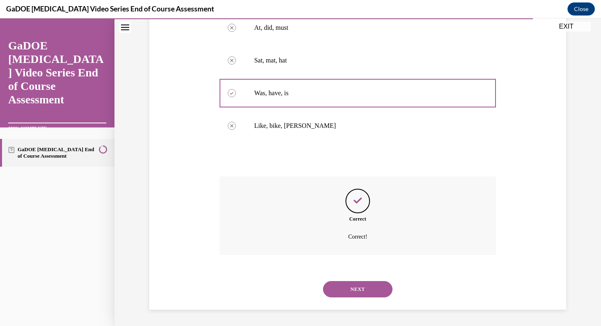
click at [369, 294] on button "NEXT" at bounding box center [358, 289] width 70 height 16
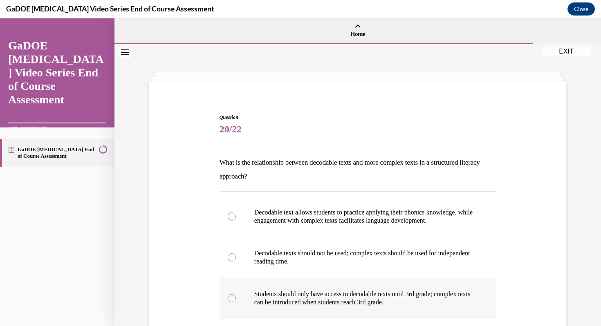
scroll to position [23, 0]
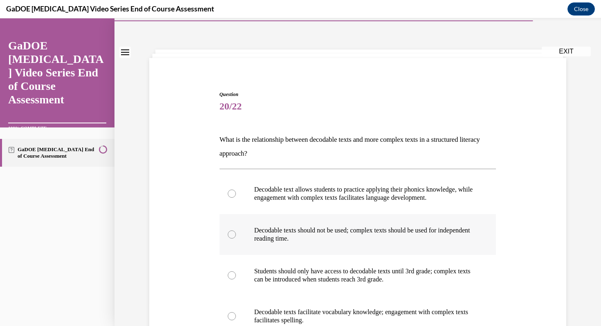
click at [356, 225] on label "Decodable texts should not be used; complex texts should be used for independen…" at bounding box center [358, 234] width 277 height 41
click at [236, 231] on input "Decodable texts should not be used; complex texts should be used for independen…" at bounding box center [232, 235] width 8 height 8
radio input "true"
click at [353, 207] on label "Decodable text allows students to practice applying their phonics knowledge, wh…" at bounding box center [358, 193] width 277 height 41
click at [236, 198] on input "Decodable text allows students to practice applying their phonics knowledge, wh…" at bounding box center [232, 194] width 8 height 8
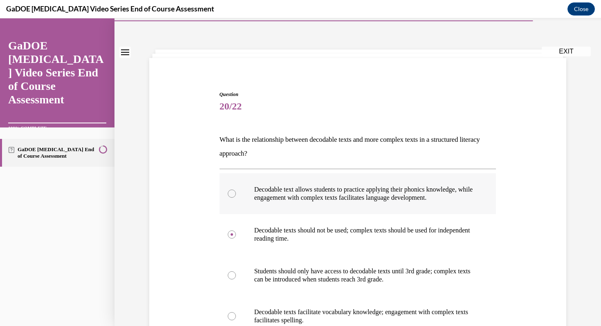
radio input "true"
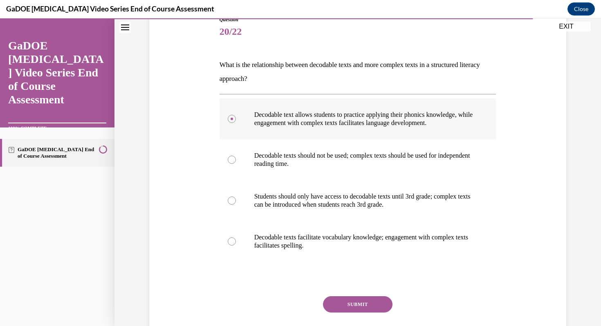
scroll to position [99, 0]
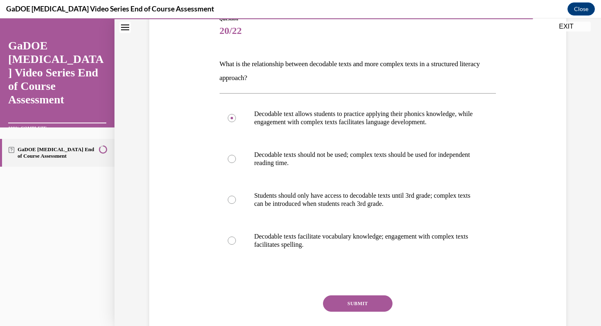
click at [364, 304] on button "SUBMIT" at bounding box center [358, 304] width 70 height 16
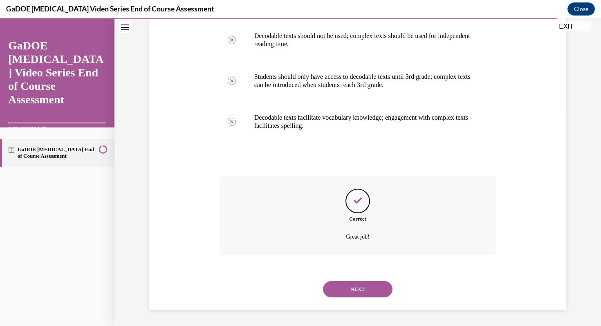
click at [369, 294] on button "NEXT" at bounding box center [358, 289] width 70 height 16
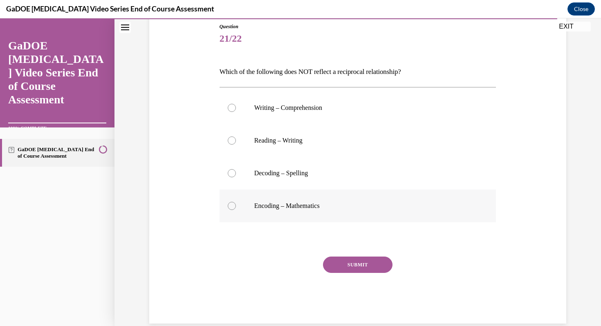
click at [340, 202] on p "Encoding – Mathematics" at bounding box center [365, 206] width 222 height 8
click at [236, 202] on input "Encoding – Mathematics" at bounding box center [232, 206] width 8 height 8
radio input "true"
click at [368, 268] on button "SUBMIT" at bounding box center [358, 265] width 70 height 16
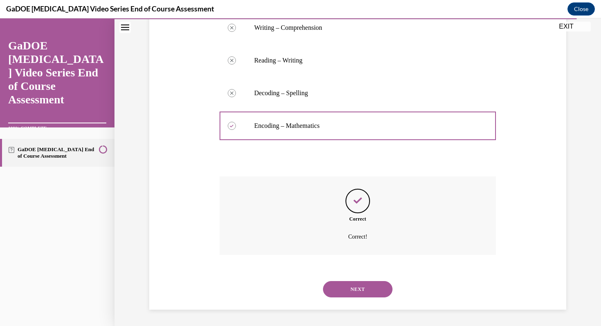
click at [369, 287] on button "NEXT" at bounding box center [358, 289] width 70 height 16
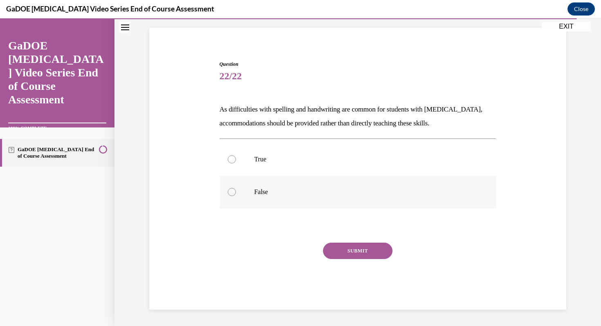
click at [343, 203] on label "False" at bounding box center [358, 192] width 277 height 33
click at [236, 196] on input "False" at bounding box center [232, 192] width 8 height 8
radio input "true"
click at [378, 254] on button "SUBMIT" at bounding box center [358, 251] width 70 height 16
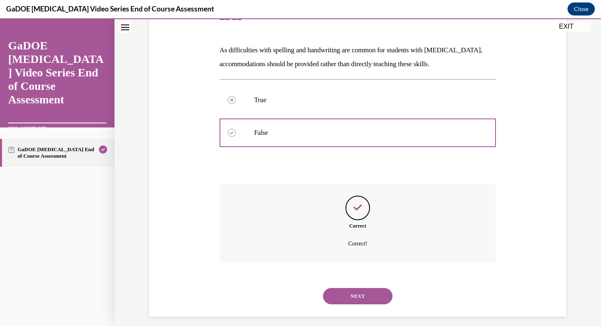
scroll to position [119, 0]
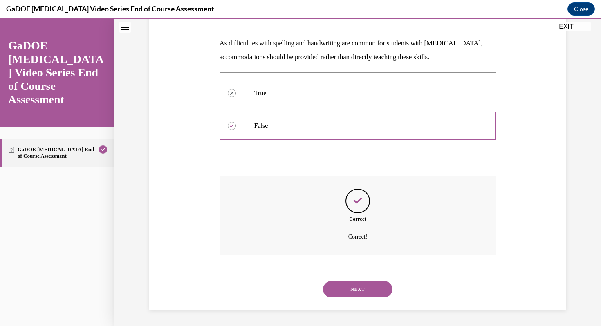
click at [374, 296] on button "NEXT" at bounding box center [358, 289] width 70 height 16
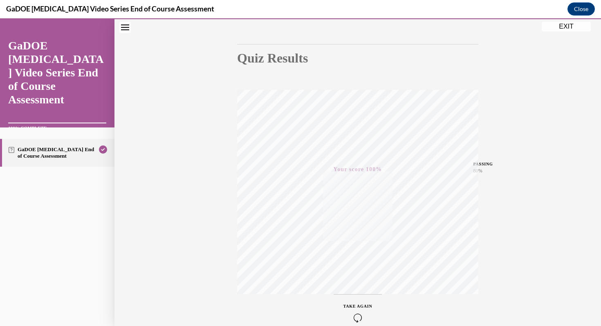
scroll to position [79, 0]
click at [571, 29] on button "EXIT" at bounding box center [566, 27] width 49 height 10
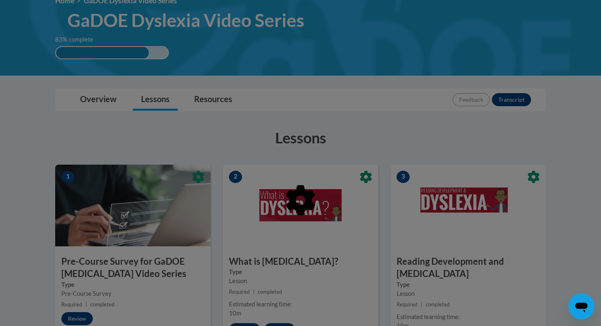
scroll to position [121, 0]
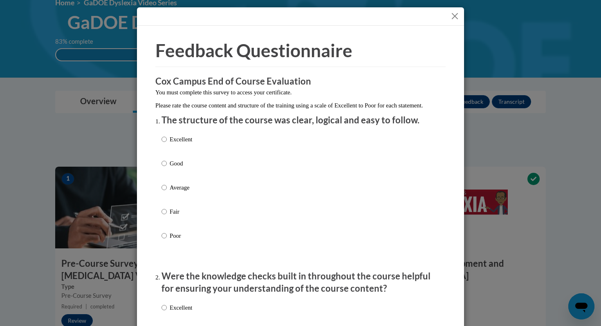
click at [185, 167] on div "Excellent Good Average Fair Poor" at bounding box center [177, 194] width 31 height 127
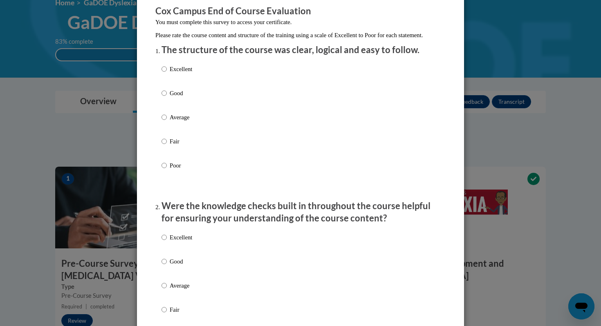
scroll to position [72, 0]
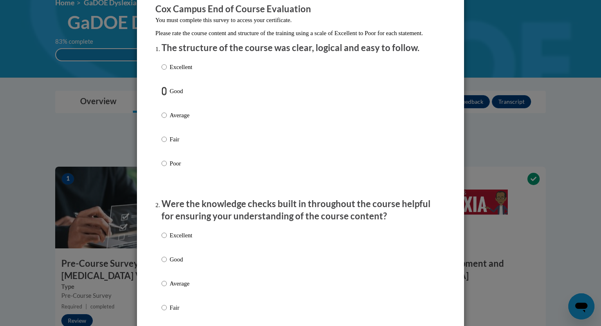
click at [166, 96] on input "Good" at bounding box center [164, 91] width 5 height 9
radio input "true"
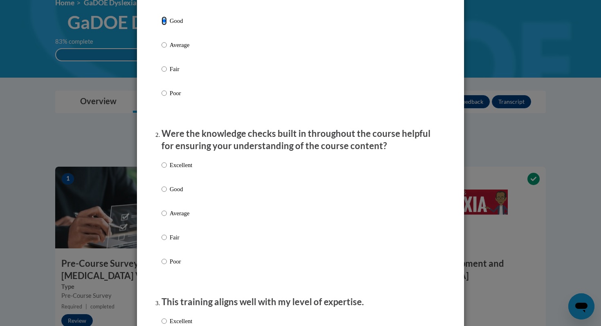
scroll to position [150, 0]
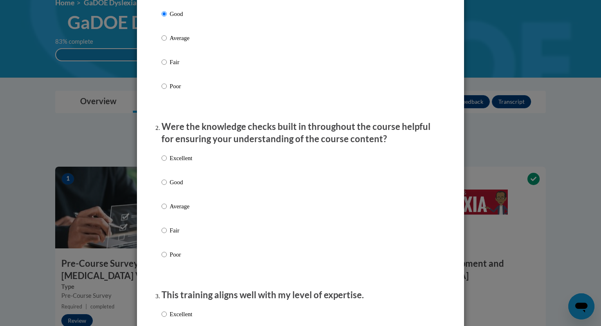
click at [176, 200] on label "Good" at bounding box center [177, 189] width 31 height 22
click at [167, 187] on input "Good" at bounding box center [164, 182] width 5 height 9
radio input "true"
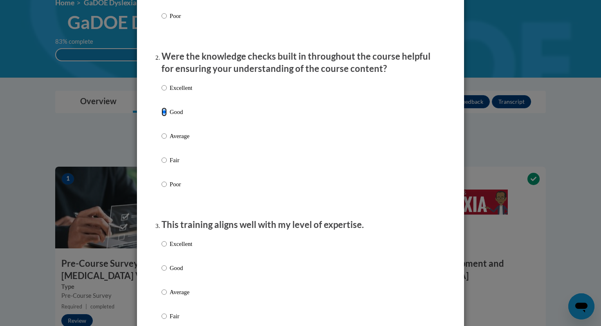
scroll to position [241, 0]
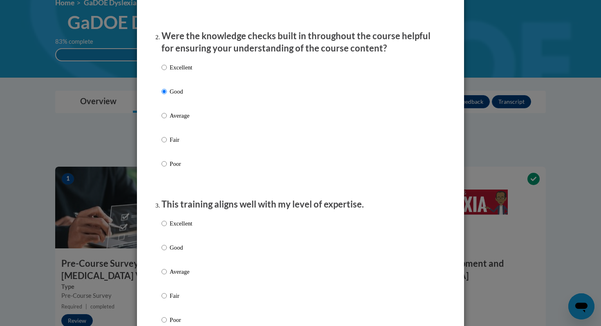
click at [180, 252] on p "Good" at bounding box center [181, 247] width 22 height 9
click at [167, 252] on input "Good" at bounding box center [164, 247] width 5 height 9
radio input "true"
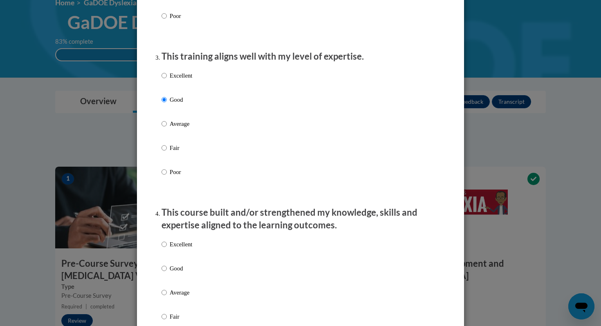
click at [183, 273] on p "Good" at bounding box center [181, 268] width 22 height 9
click at [167, 273] on input "Good" at bounding box center [164, 268] width 5 height 9
radio input "true"
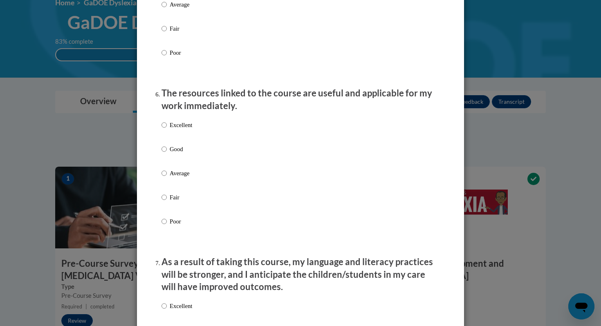
scroll to position [1375, 0]
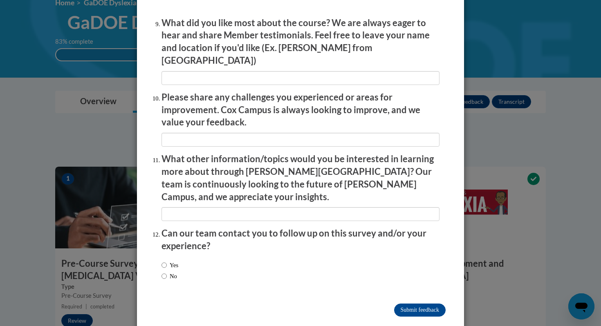
click at [177, 272] on label "No" at bounding box center [170, 276] width 16 height 9
click at [167, 272] on input "No" at bounding box center [164, 276] width 5 height 9
radio input "true"
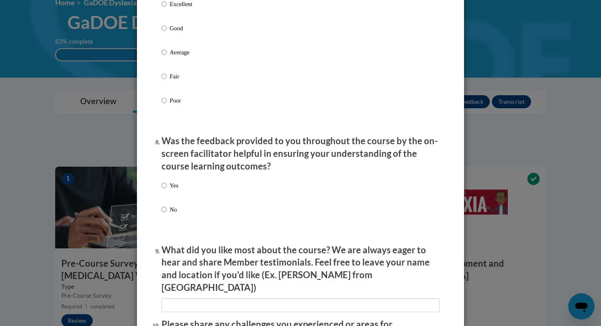
scroll to position [1146, 0]
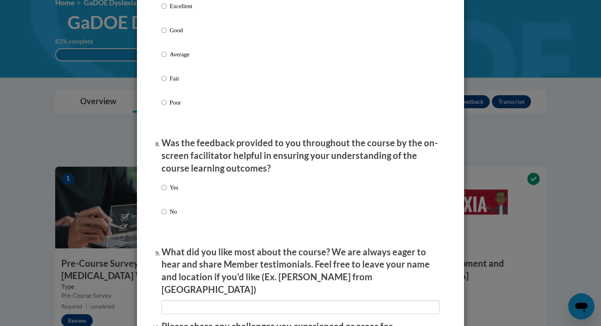
click at [189, 205] on div "Yes No" at bounding box center [301, 209] width 278 height 61
click at [174, 202] on label "Yes" at bounding box center [170, 194] width 17 height 22
click at [167, 192] on input "Yes" at bounding box center [164, 187] width 5 height 9
radio input "true"
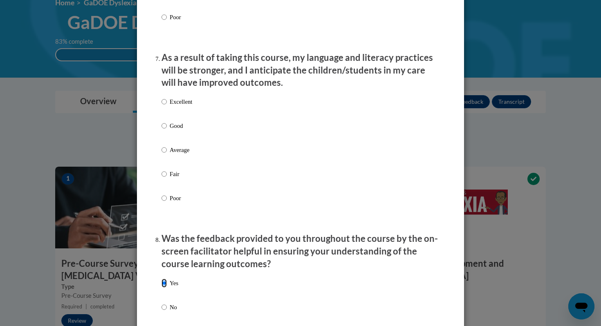
scroll to position [1044, 0]
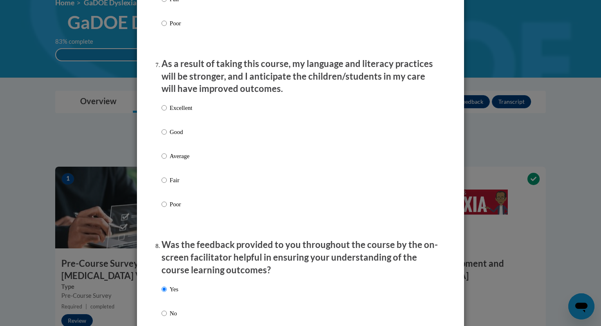
click at [176, 146] on label "Good" at bounding box center [177, 139] width 31 height 22
click at [167, 137] on input "Good" at bounding box center [164, 132] width 5 height 9
radio input "true"
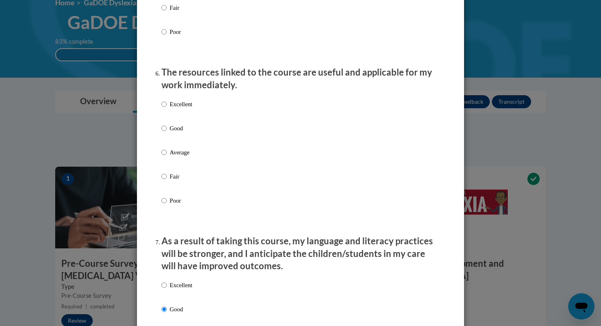
click at [176, 133] on p "Good" at bounding box center [181, 128] width 22 height 9
click at [167, 133] on input "Good" at bounding box center [164, 128] width 5 height 9
radio input "true"
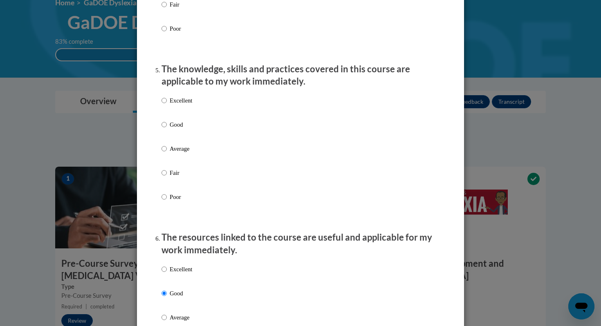
click at [176, 129] on p "Good" at bounding box center [181, 124] width 22 height 9
click at [167, 129] on input "Good" at bounding box center [164, 124] width 5 height 9
radio input "true"
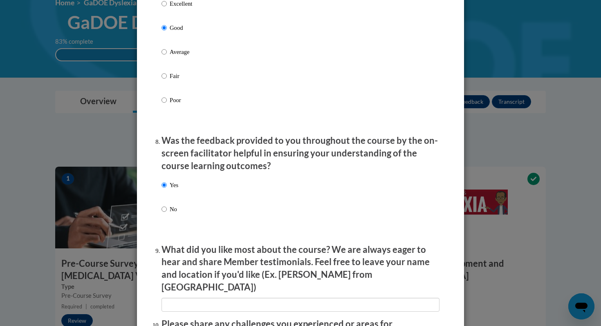
scroll to position [1375, 0]
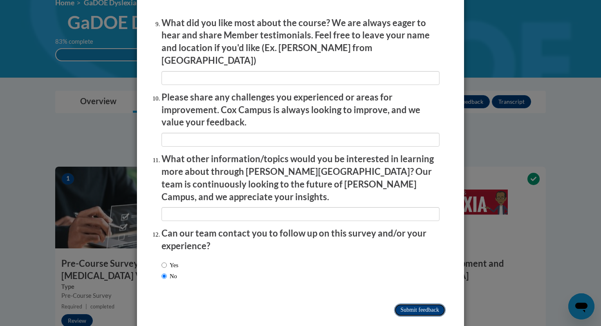
click at [423, 304] on input "Submit feedback" at bounding box center [420, 310] width 52 height 13
